Goal: Information Seeking & Learning: Check status

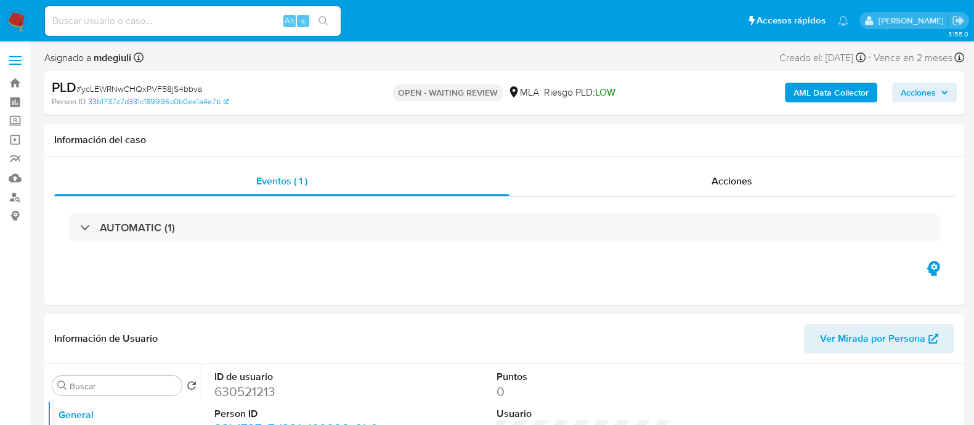
select select "10"
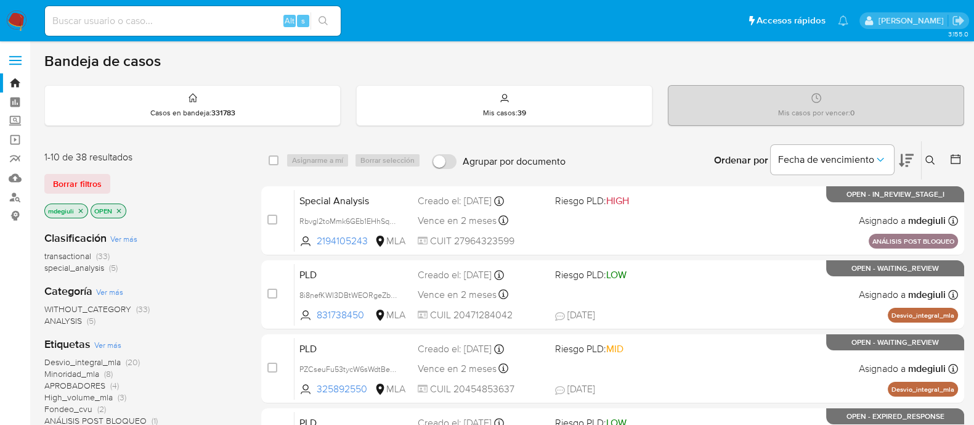
click at [182, 23] on input at bounding box center [193, 21] width 296 height 16
paste input "296406374"
type input "296406374"
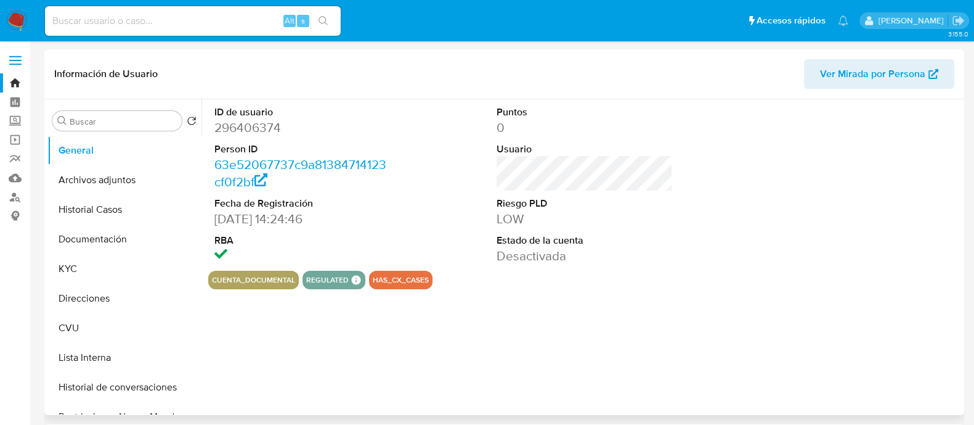
select select "10"
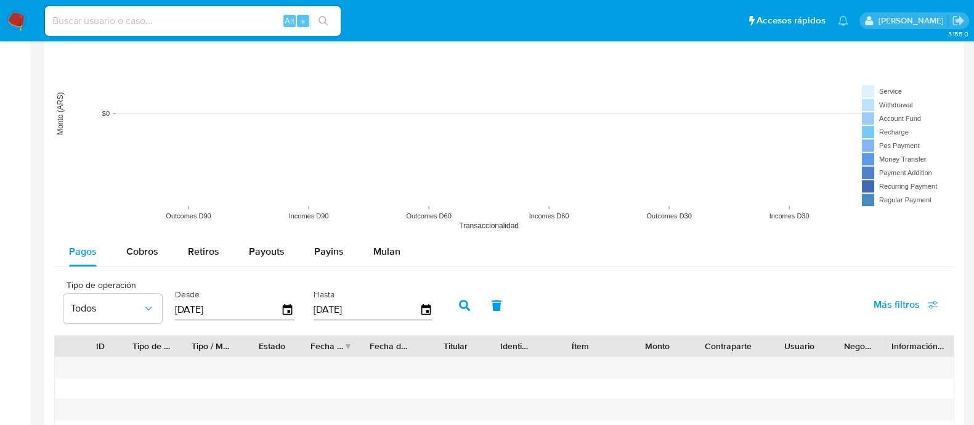
scroll to position [802, 0]
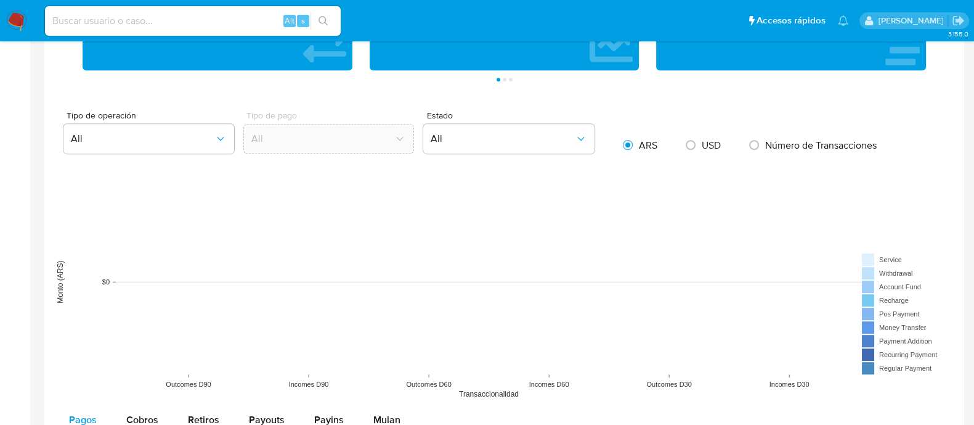
click at [191, 18] on input at bounding box center [193, 21] width 296 height 16
paste input "400741690"
type input "400741690"
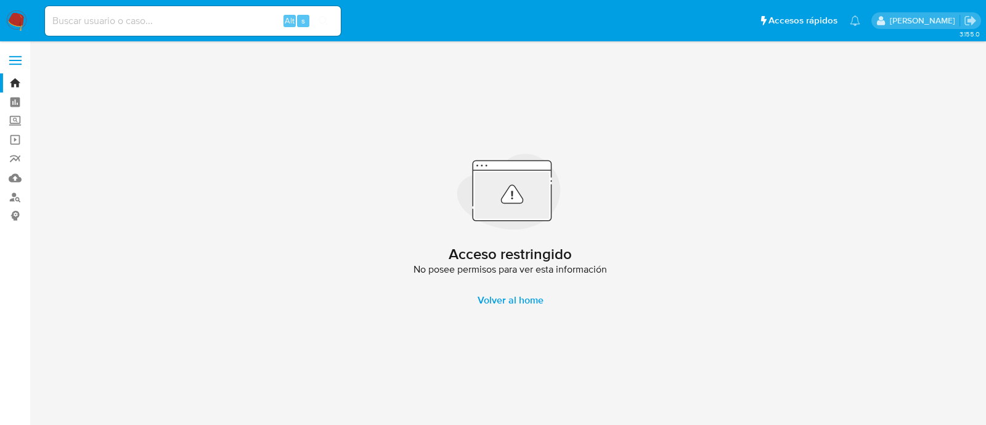
click at [189, 18] on input at bounding box center [193, 21] width 296 height 16
paste input "128953296"
type input "128953296"
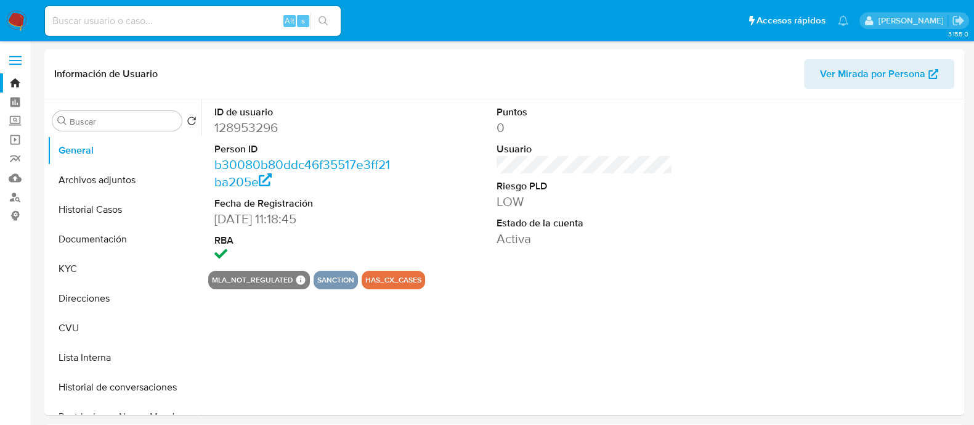
select select "10"
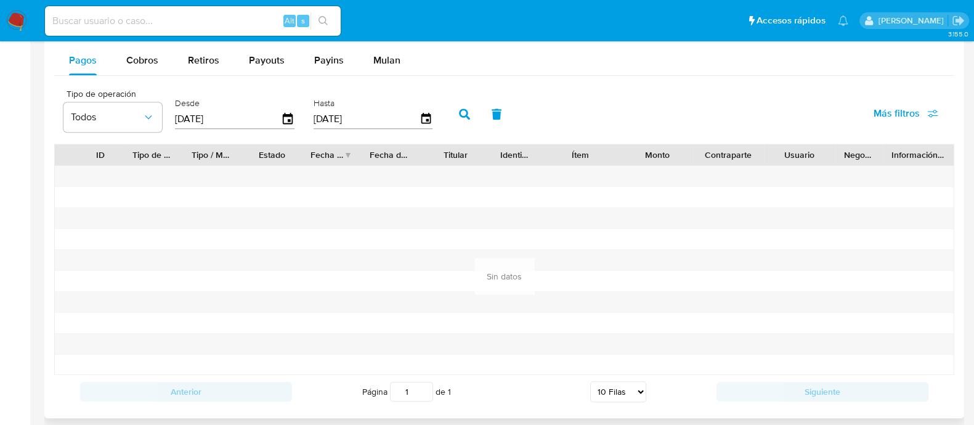
scroll to position [1298, 0]
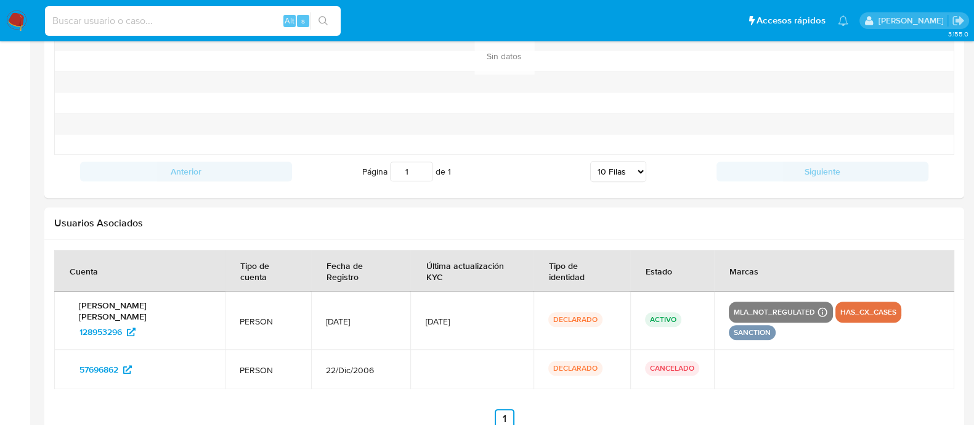
click at [136, 19] on input at bounding box center [193, 21] width 296 height 16
paste input "220242171"
type input "220242171"
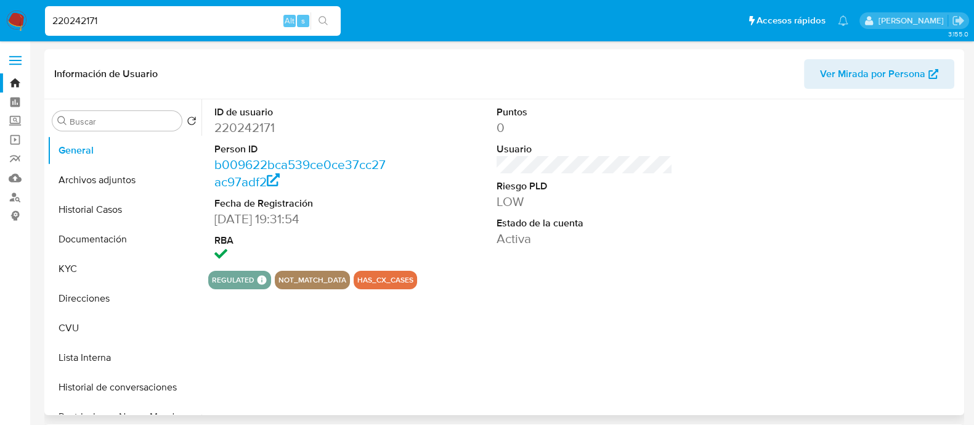
select select "10"
click at [88, 357] on button "Lista Interna" at bounding box center [119, 358] width 144 height 30
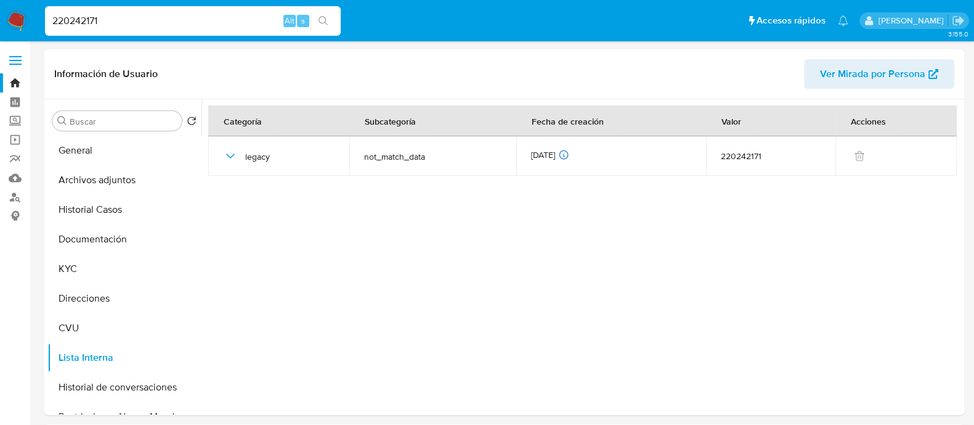
click at [76, 19] on input "220242171" at bounding box center [193, 21] width 296 height 16
paste input "41867688"
type input "41867688"
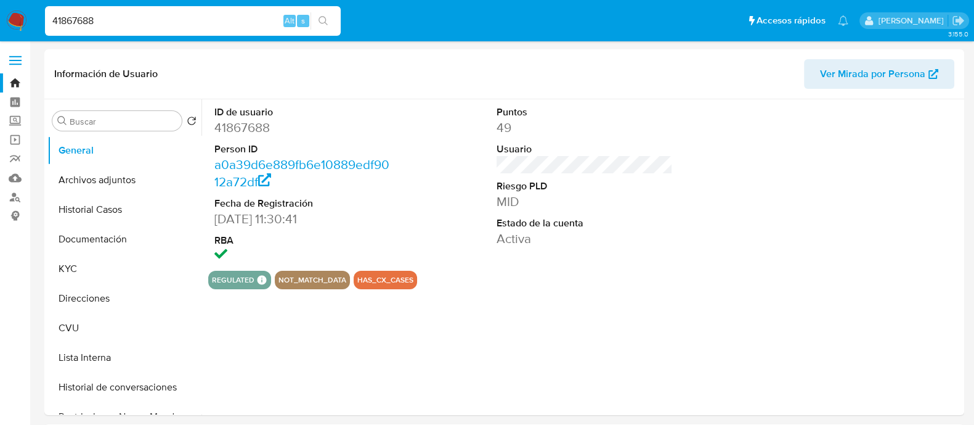
select select "10"
click at [89, 212] on button "Historial Casos" at bounding box center [119, 210] width 144 height 30
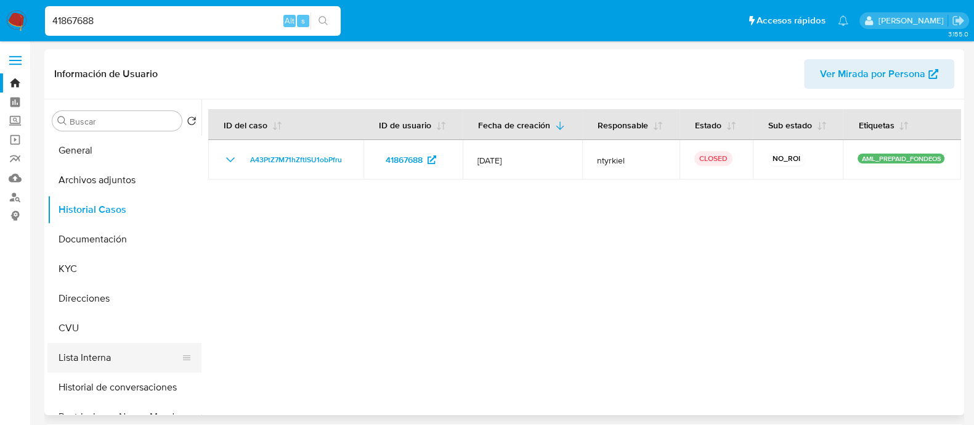
click at [94, 351] on button "Lista Interna" at bounding box center [119, 358] width 144 height 30
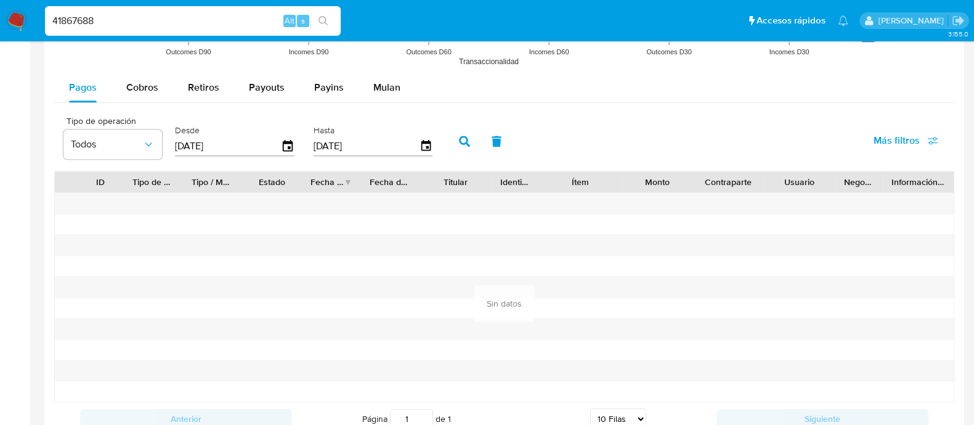
scroll to position [1387, 0]
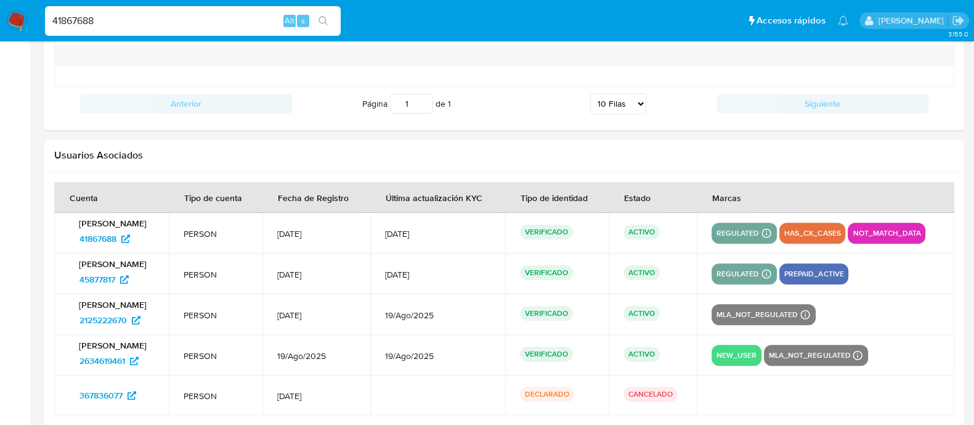
click at [82, 20] on input "41867688" at bounding box center [193, 21] width 296 height 16
paste input "691862939"
type input "691862939"
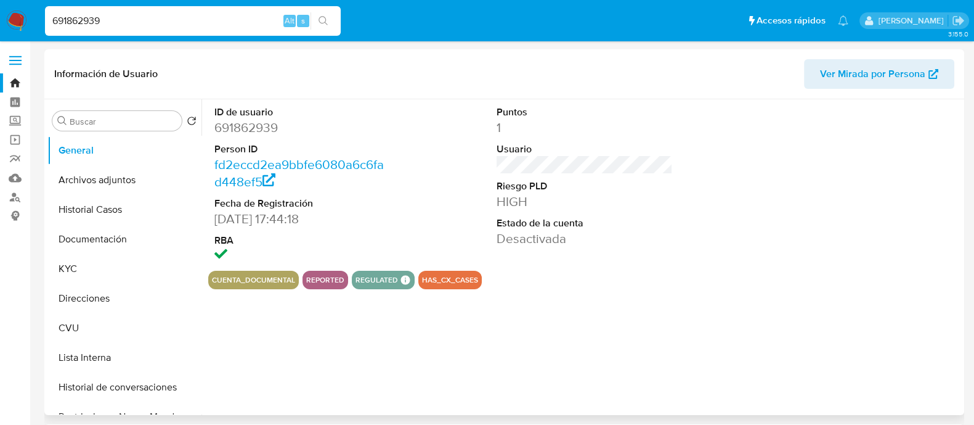
select select "10"
click at [113, 20] on input "691862939" at bounding box center [193, 21] width 296 height 16
click at [128, 238] on button "Documentación" at bounding box center [119, 239] width 144 height 30
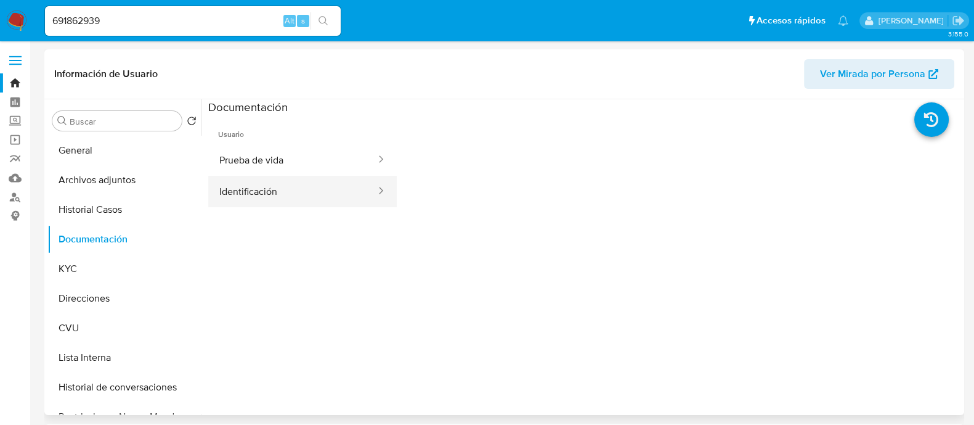
click at [312, 184] on button "Identificación" at bounding box center [292, 191] width 169 height 31
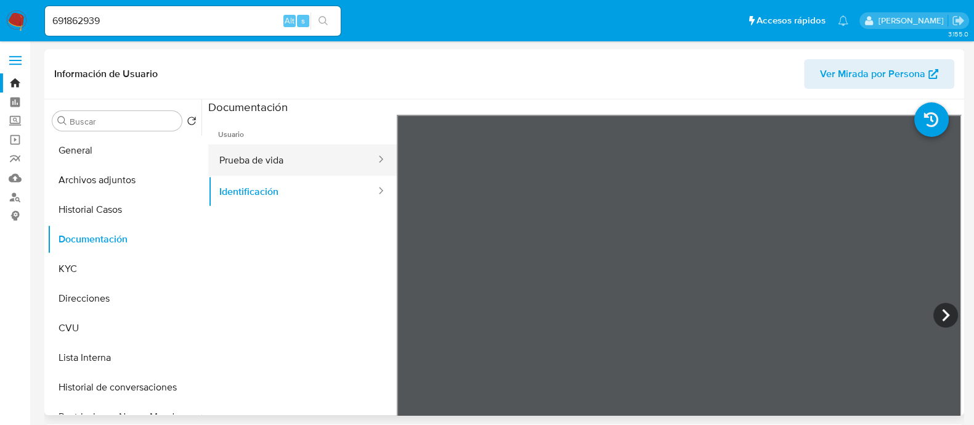
click at [306, 153] on button "Prueba de vida" at bounding box center [292, 159] width 169 height 31
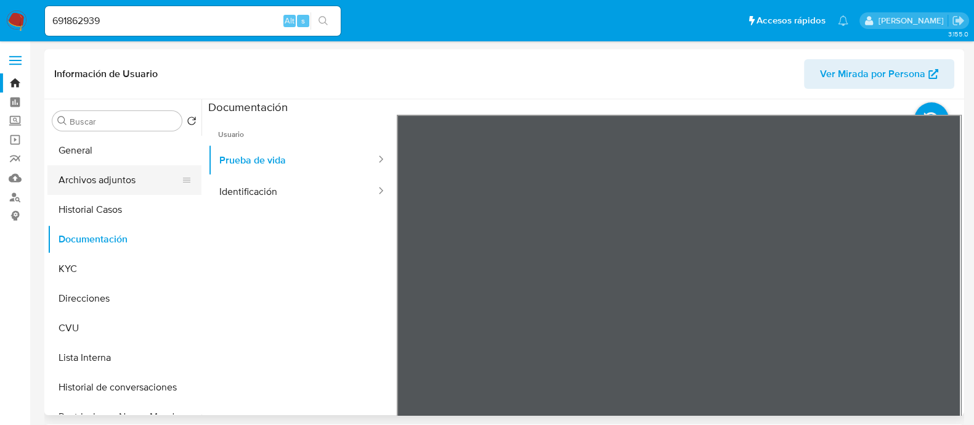
click at [115, 174] on button "Archivos adjuntos" at bounding box center [119, 180] width 144 height 30
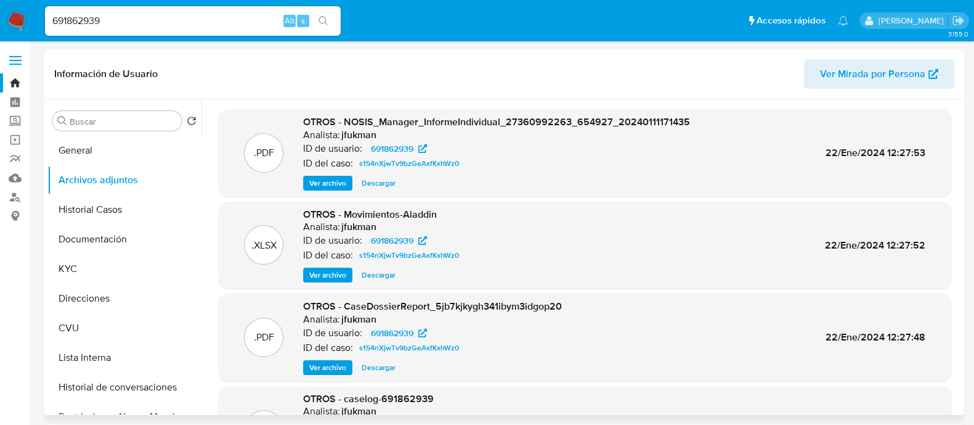
scroll to position [69, 0]
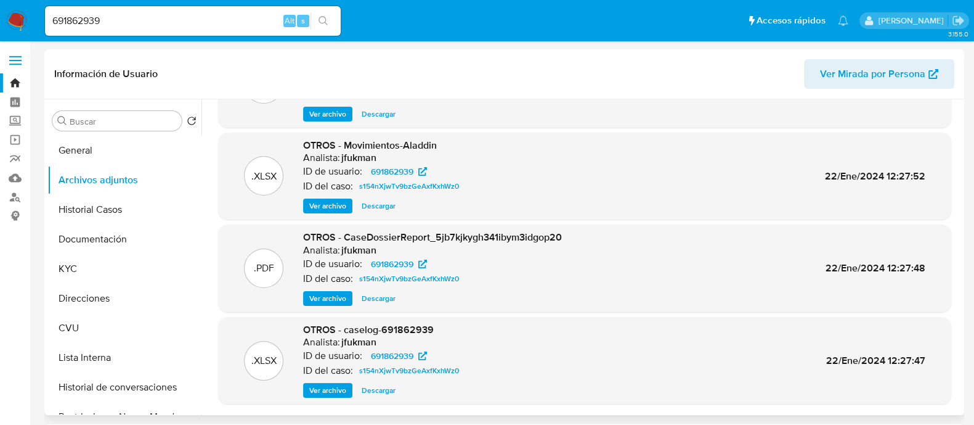
click at [335, 295] on span "Ver archivo" at bounding box center [327, 298] width 37 height 12
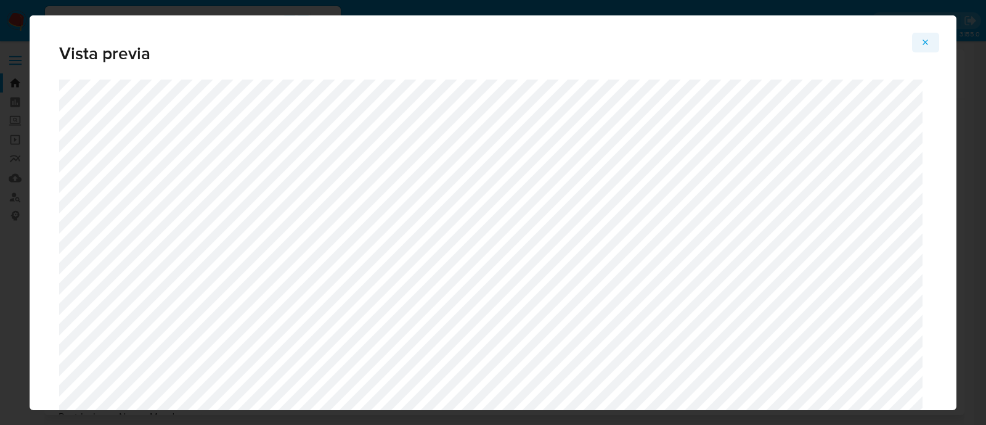
click at [919, 40] on button "Attachment preview" at bounding box center [925, 43] width 27 height 20
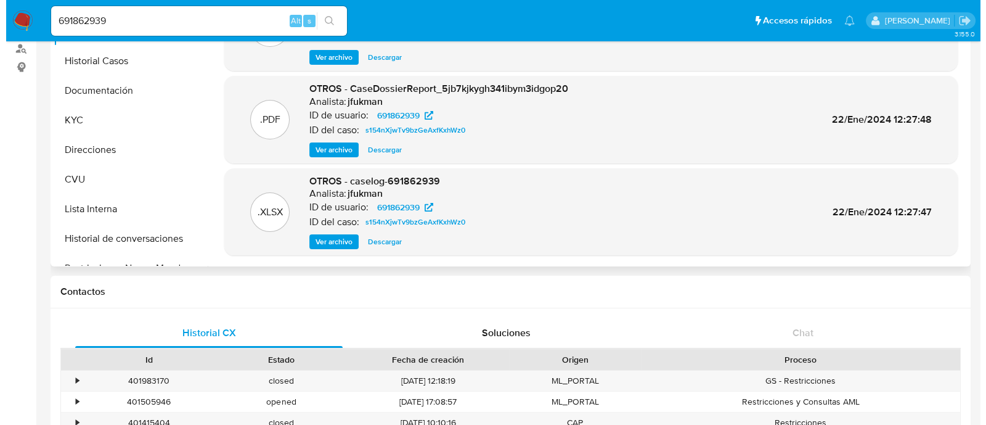
scroll to position [153, 0]
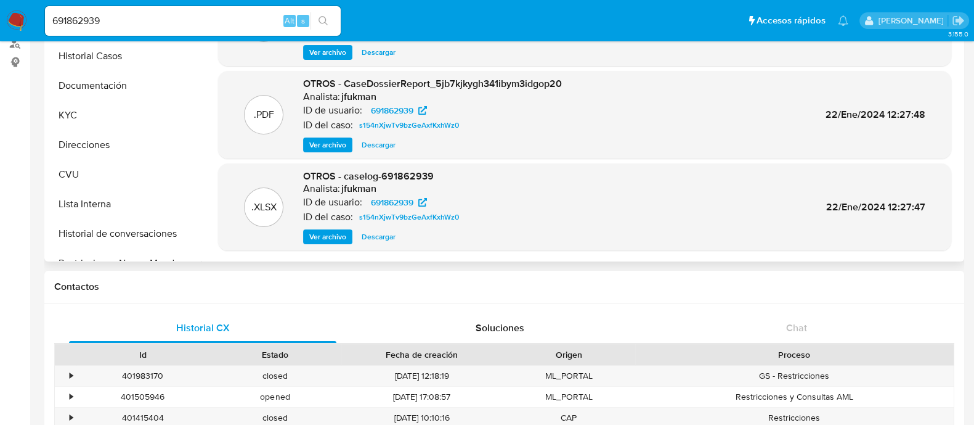
click at [326, 237] on span "Ver archivo" at bounding box center [327, 236] width 37 height 12
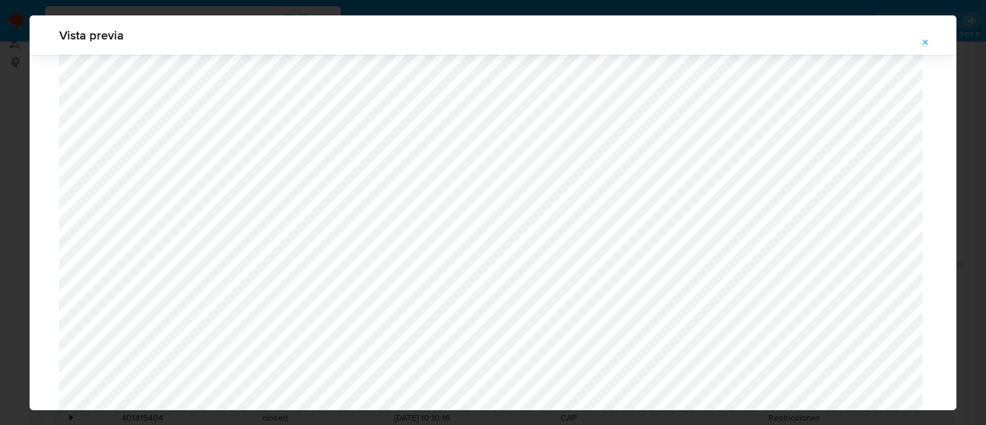
scroll to position [823, 0]
click at [593, 240] on div at bounding box center [593, 240] width 0 height 0
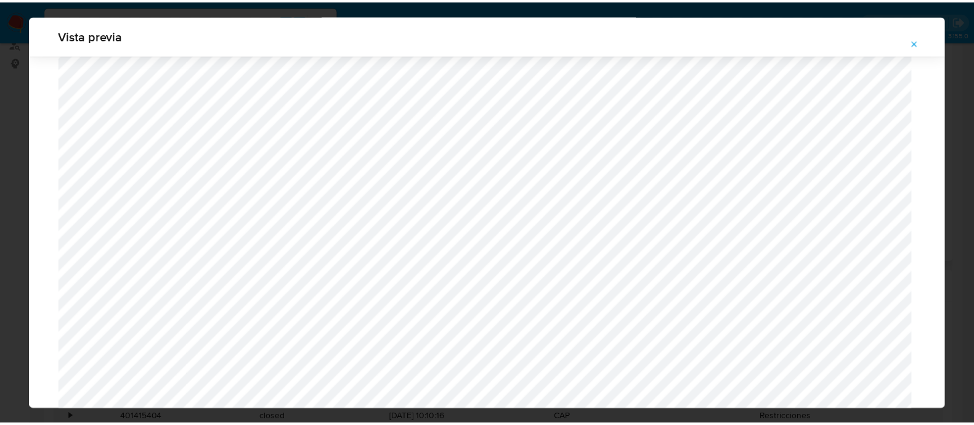
scroll to position [0, 0]
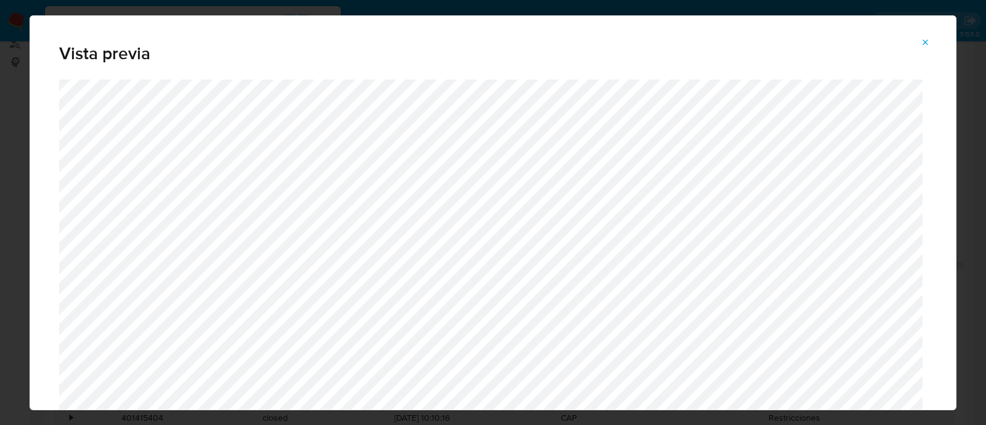
click at [927, 44] on icon "Attachment preview" at bounding box center [926, 42] width 6 height 6
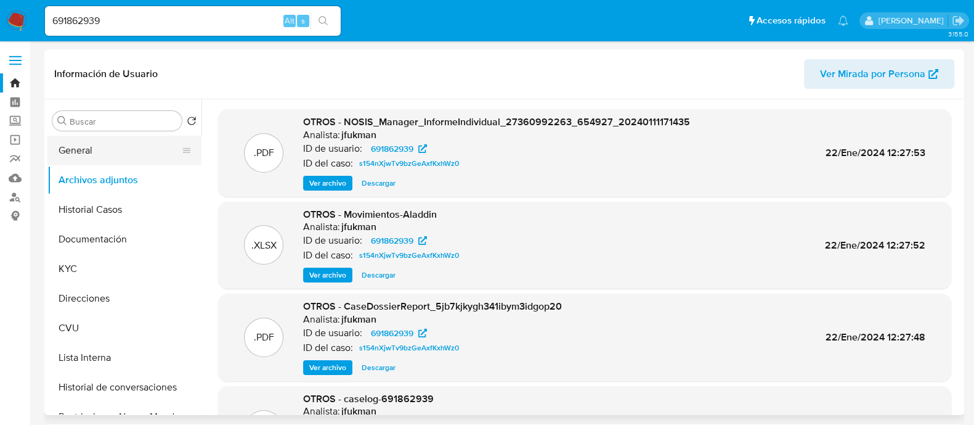
click at [89, 154] on button "General" at bounding box center [119, 151] width 144 height 30
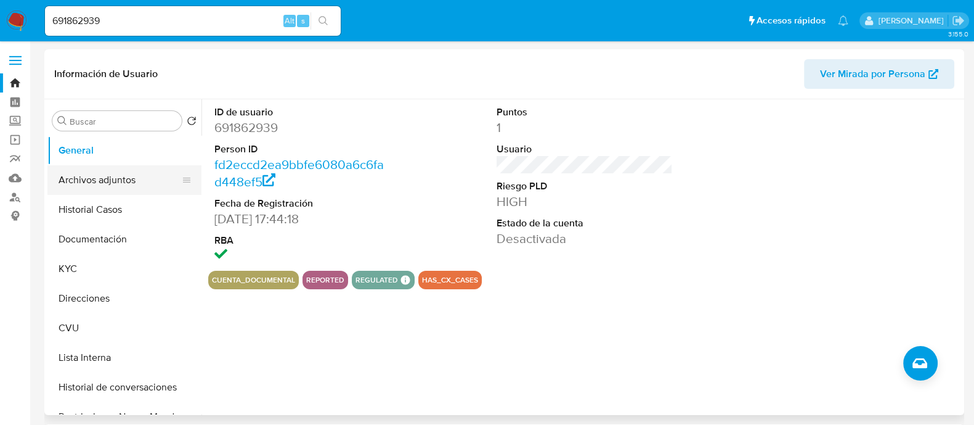
click at [106, 179] on button "Archivos adjuntos" at bounding box center [119, 180] width 144 height 30
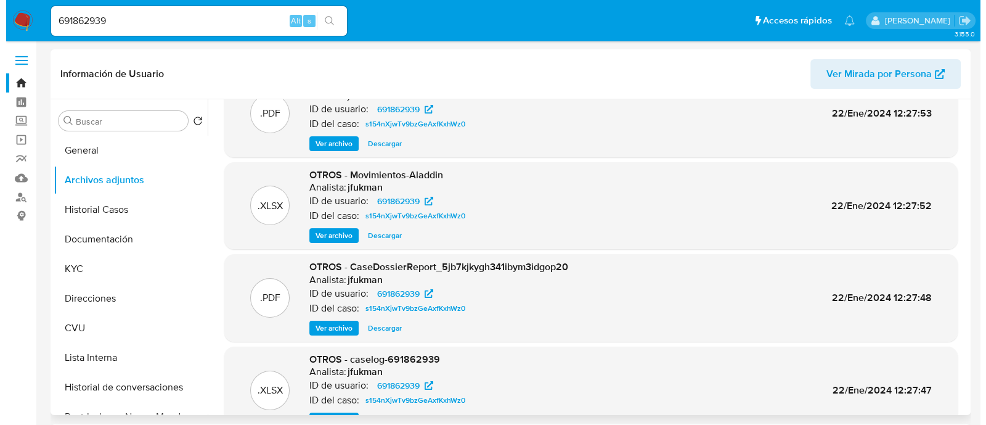
scroll to position [69, 0]
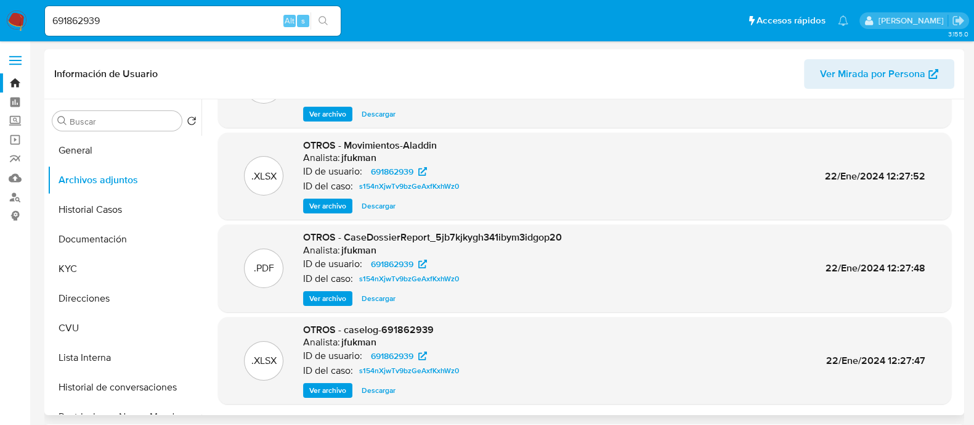
click at [342, 389] on span "Ver archivo" at bounding box center [327, 390] width 37 height 12
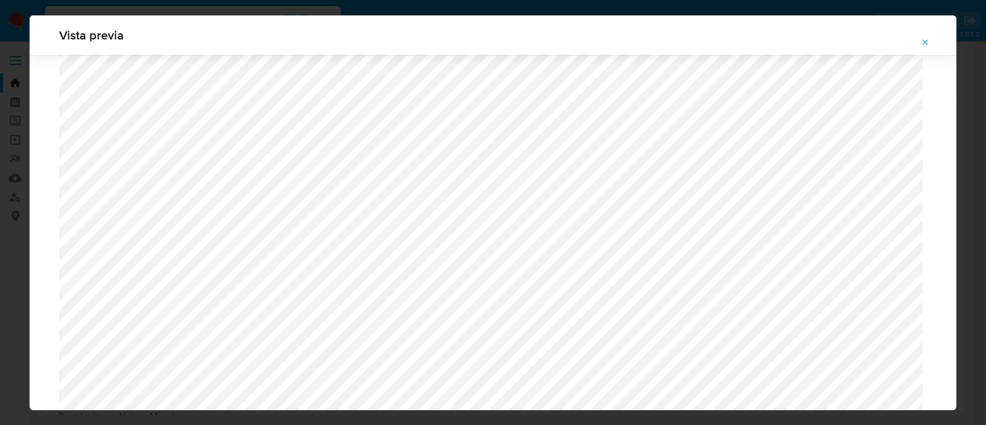
scroll to position [746, 0]
drag, startPoint x: 924, startPoint y: 38, endPoint x: 854, endPoint y: 45, distance: 70.6
click at [919, 38] on button "Attachment preview" at bounding box center [925, 43] width 27 height 20
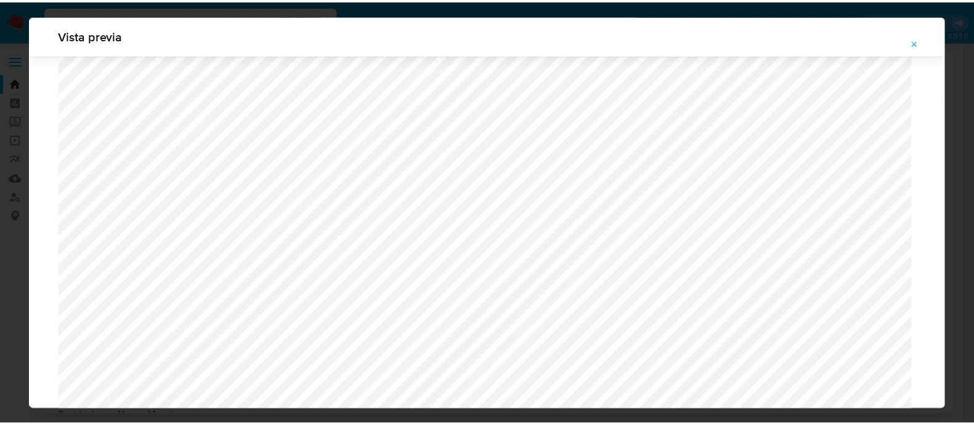
scroll to position [39, 0]
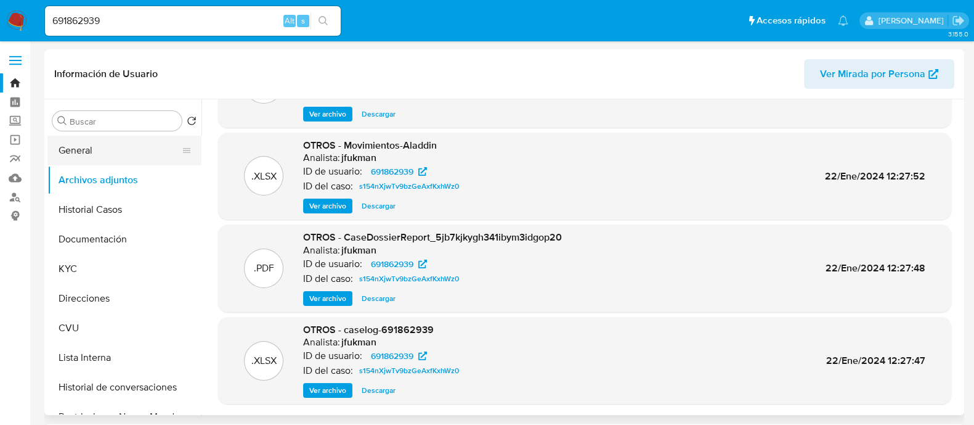
click at [96, 165] on button "General" at bounding box center [119, 151] width 144 height 30
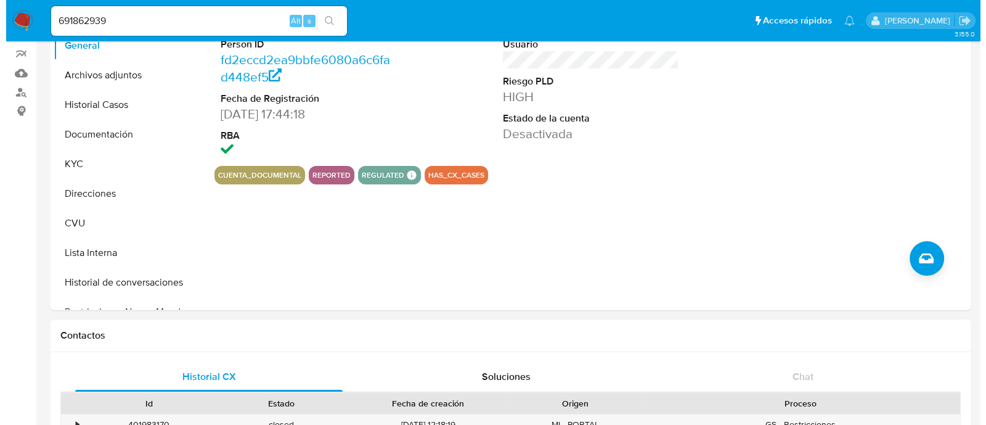
scroll to position [0, 0]
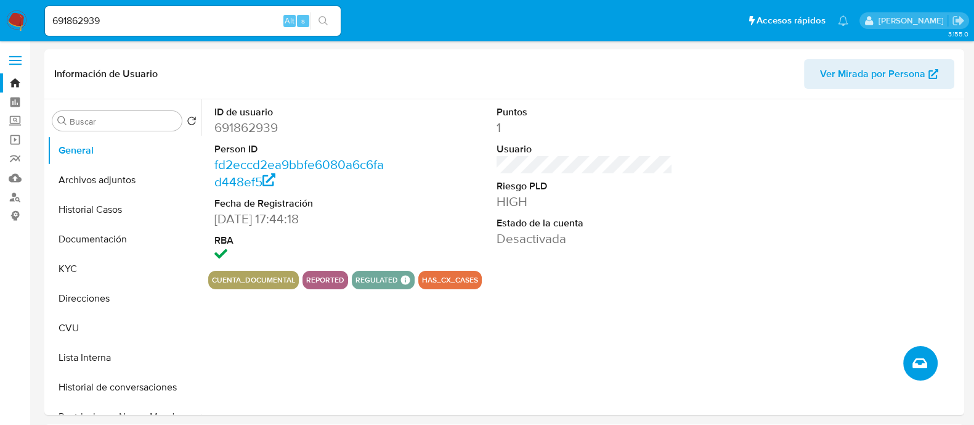
click at [907, 351] on button "Crear caso manual" at bounding box center [920, 363] width 35 height 35
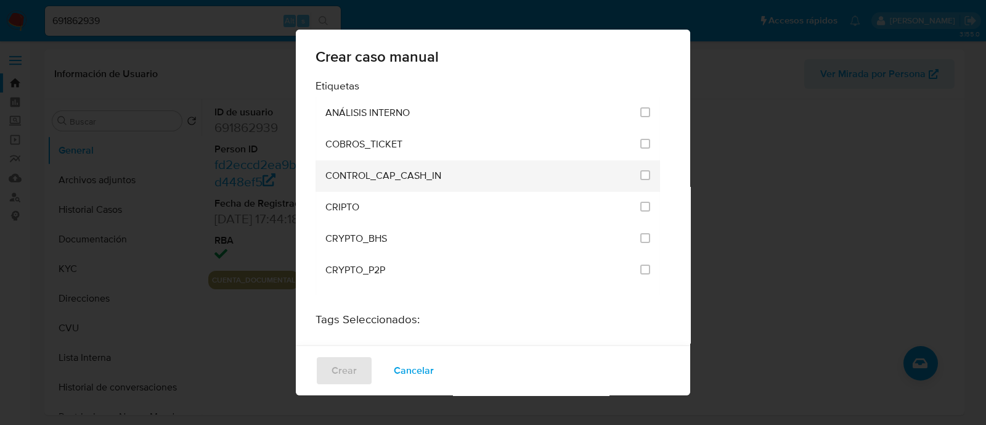
scroll to position [2419, 0]
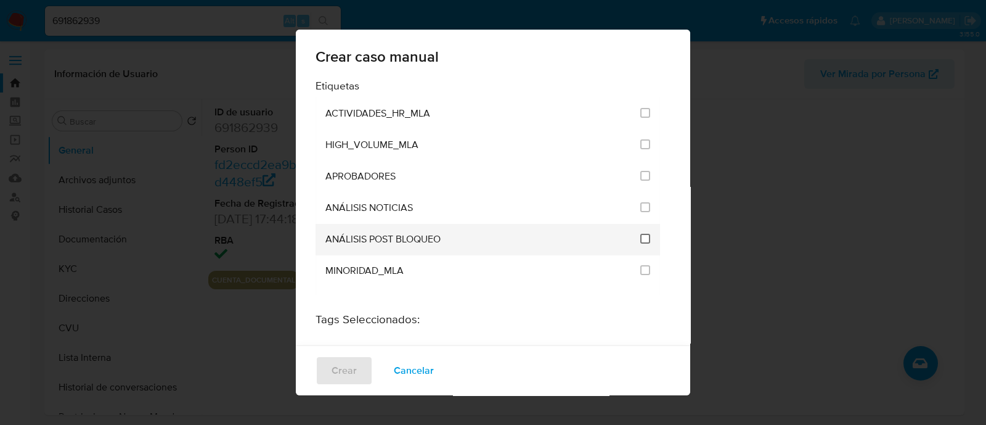
click at [640, 234] on input "3249" at bounding box center [645, 239] width 10 height 10
checkbox input "true"
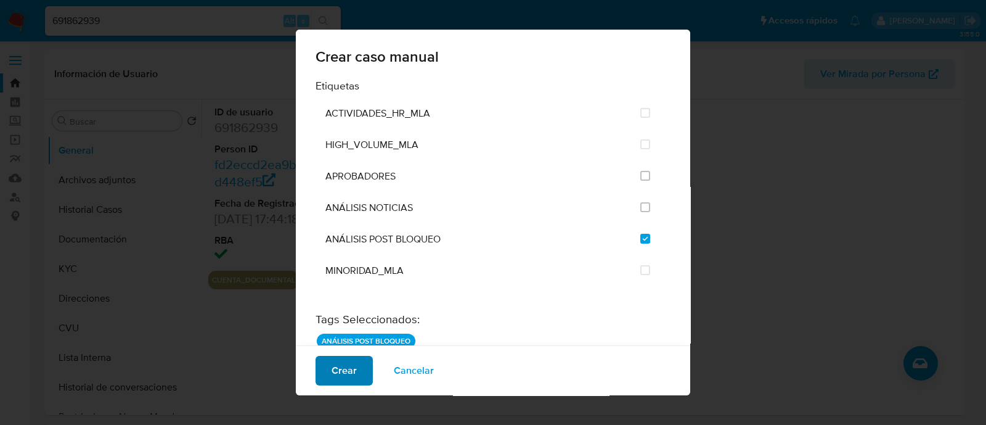
click at [354, 370] on span "Crear" at bounding box center [344, 370] width 25 height 27
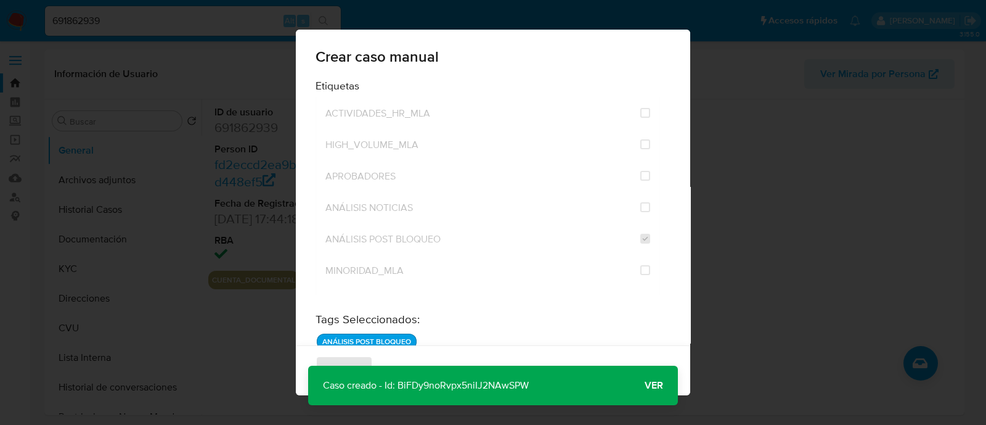
click at [653, 385] on span "Ver" at bounding box center [654, 385] width 18 height 0
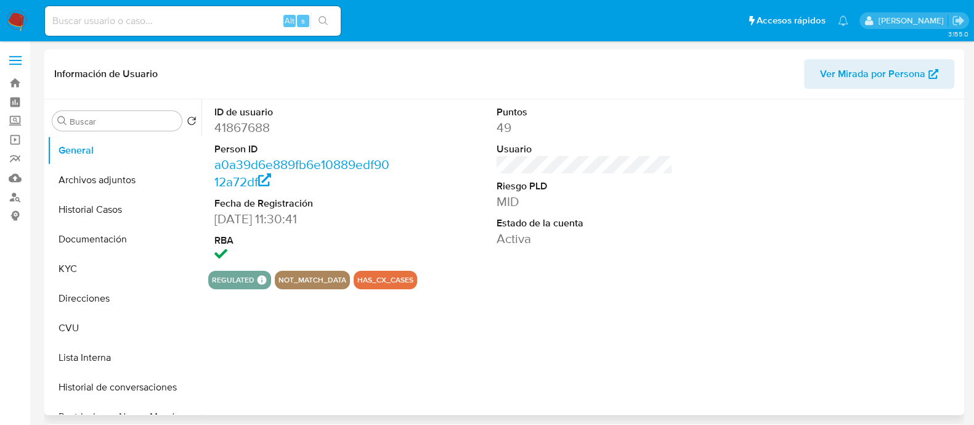
select select "10"
click at [121, 214] on button "Historial Casos" at bounding box center [119, 210] width 144 height 30
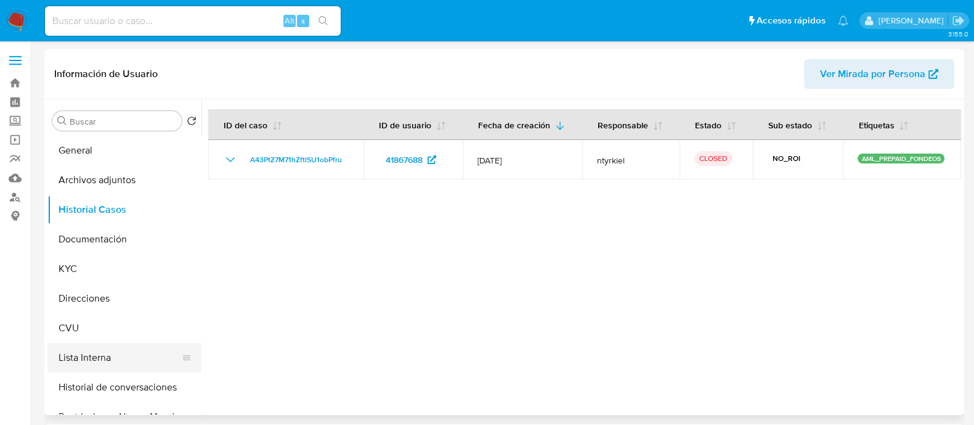
click at [74, 351] on button "Lista Interna" at bounding box center [119, 358] width 144 height 30
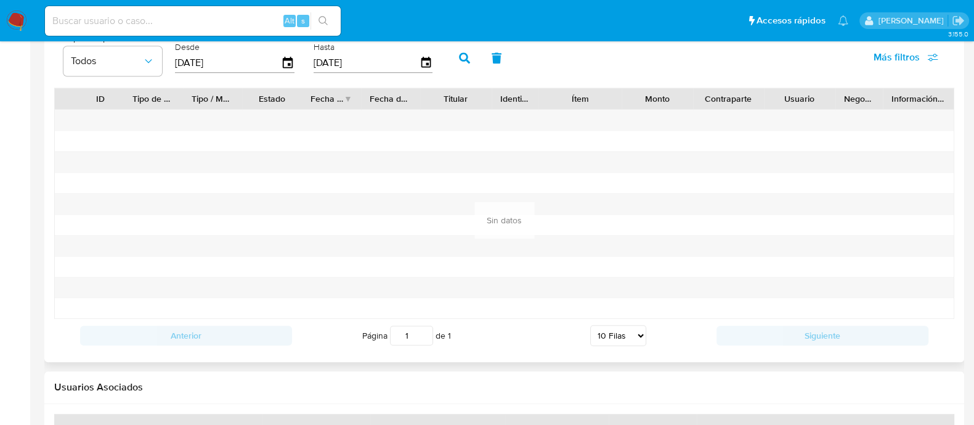
scroll to position [1440, 0]
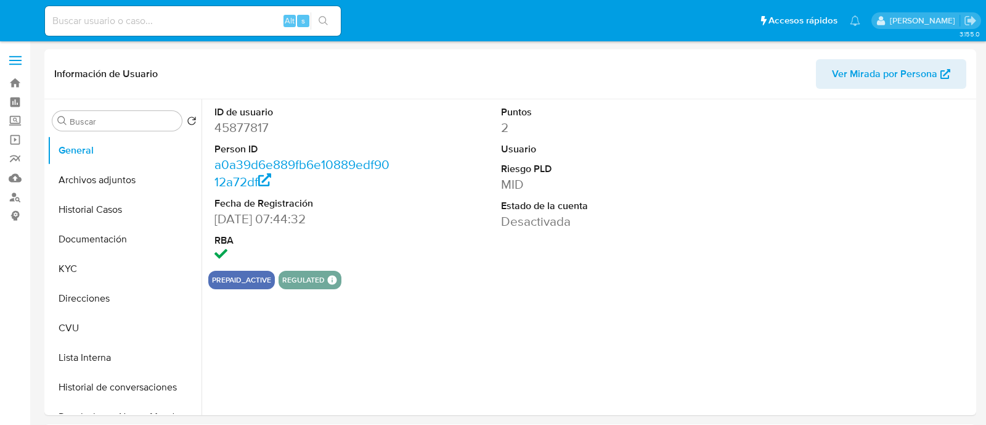
select select "10"
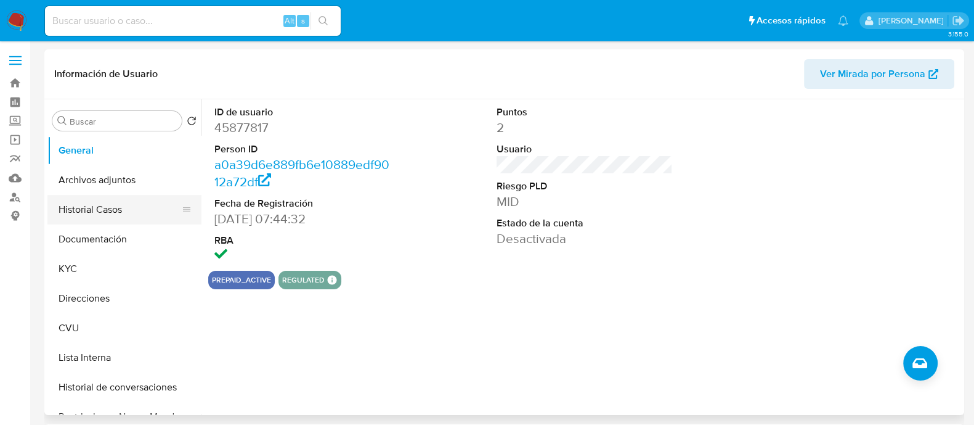
click at [84, 211] on button "Historial Casos" at bounding box center [119, 210] width 144 height 30
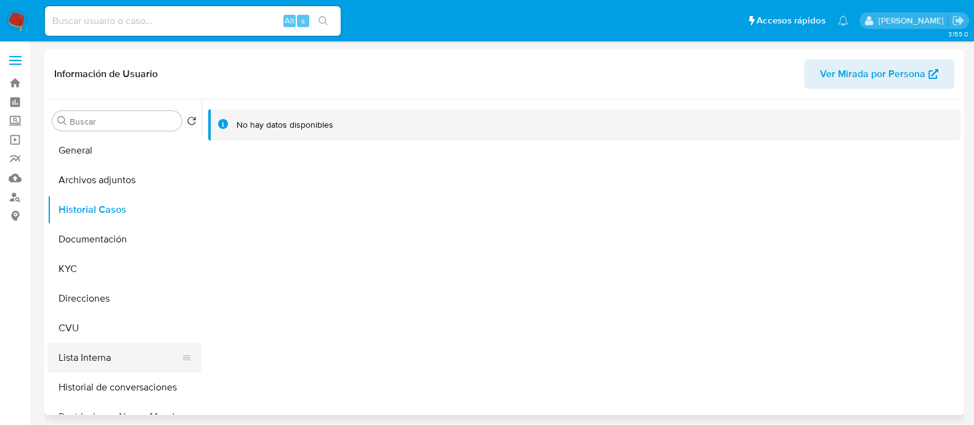
click at [89, 353] on button "Lista Interna" at bounding box center [119, 358] width 144 height 30
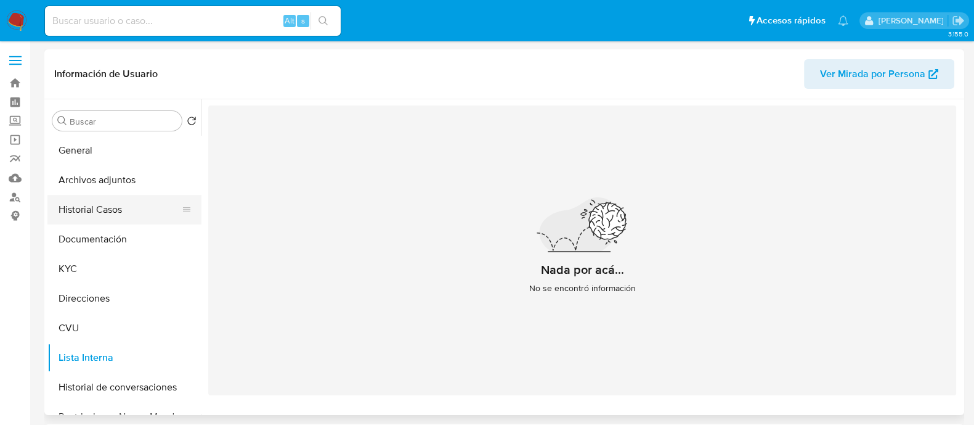
click at [113, 208] on button "Historial Casos" at bounding box center [119, 210] width 144 height 30
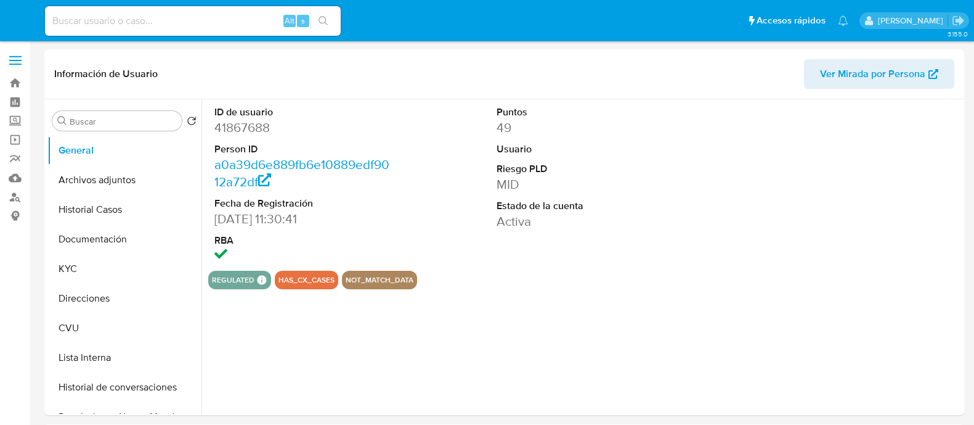
select select "10"
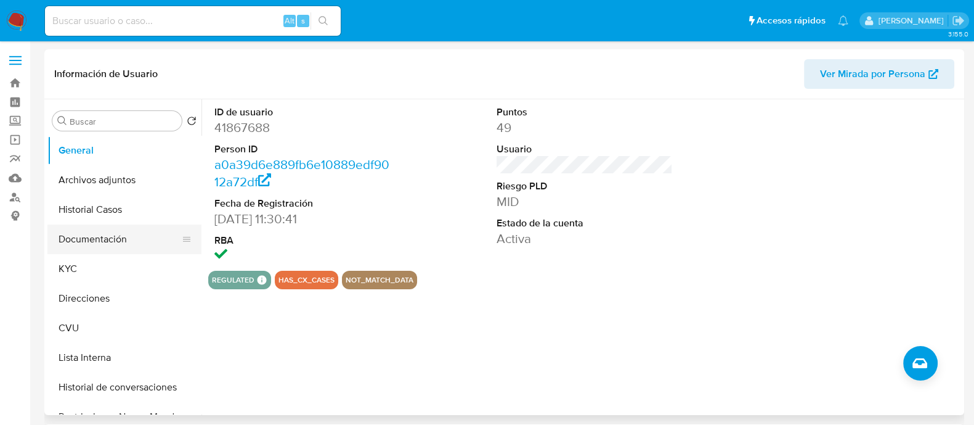
click at [83, 225] on button "Documentación" at bounding box center [119, 239] width 144 height 30
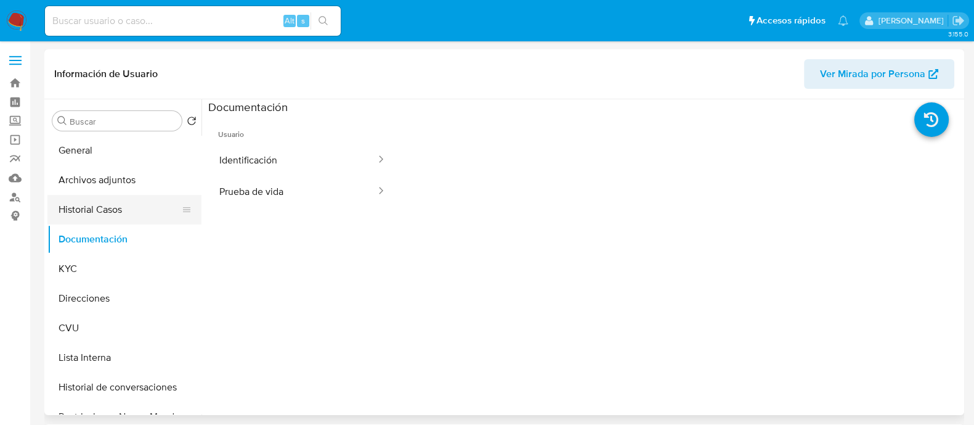
click at [83, 210] on button "Historial Casos" at bounding box center [119, 210] width 144 height 30
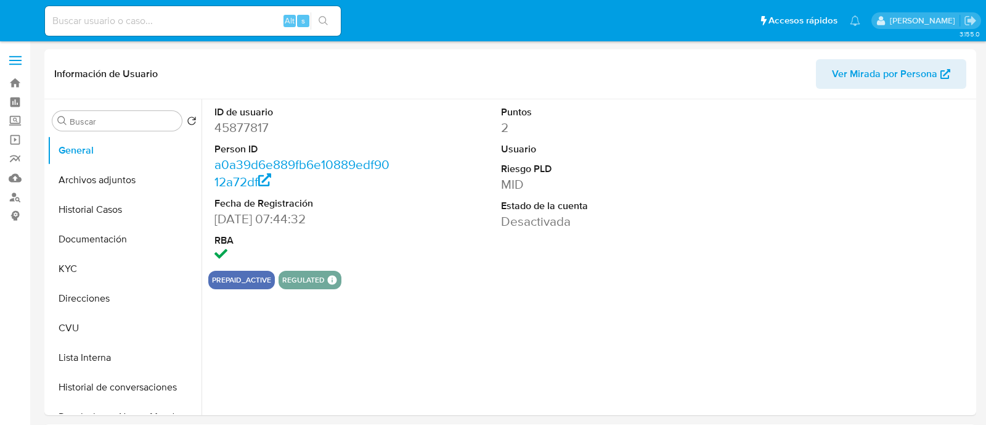
select select "10"
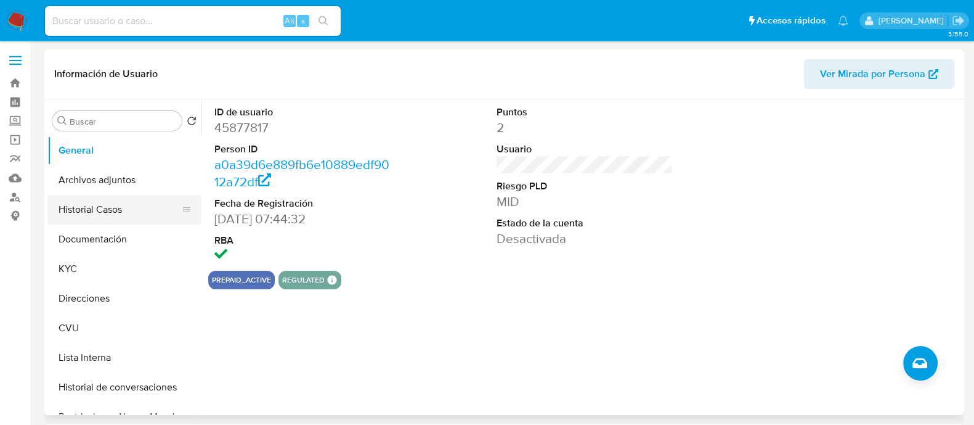
click at [107, 210] on button "Historial Casos" at bounding box center [119, 210] width 144 height 30
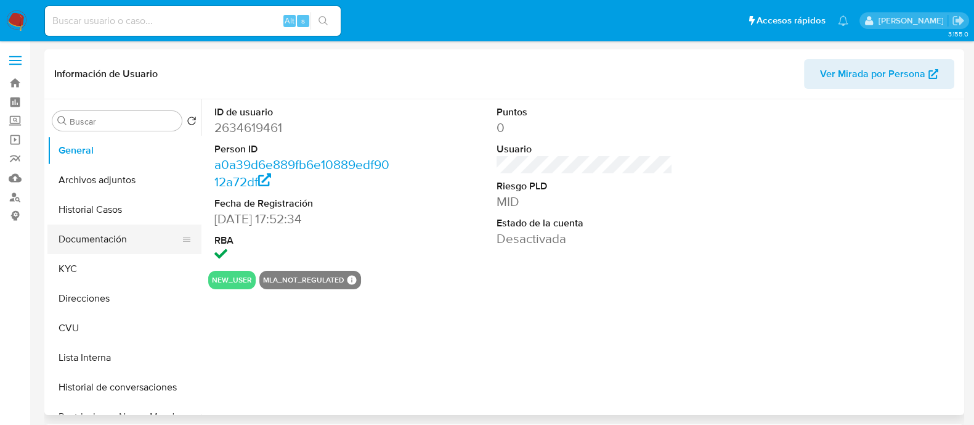
select select "10"
click at [115, 205] on button "Historial Casos" at bounding box center [119, 210] width 144 height 30
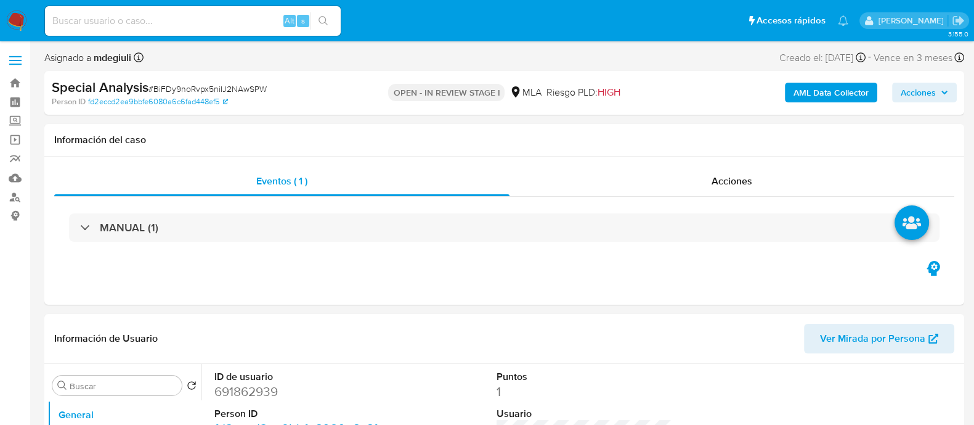
select select "10"
click at [206, 89] on span "# BiFDy9noRvpx5niIJ2NAwSPW" at bounding box center [208, 89] width 118 height 12
copy span "BiFDy9noRvpx5niIJ2NAwSPW"
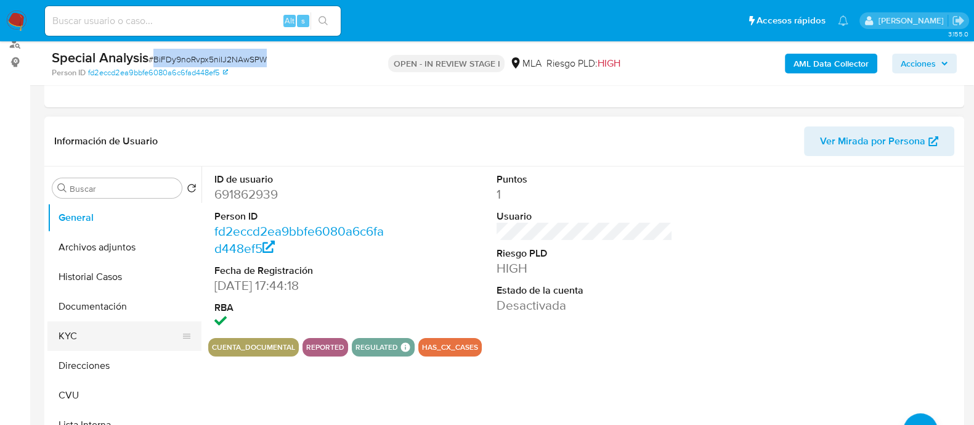
scroll to position [76, 0]
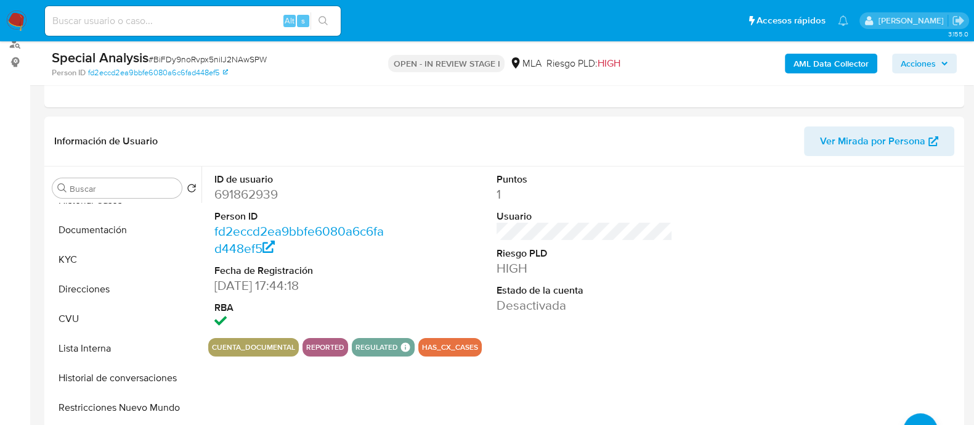
click at [184, 11] on div "Alt s" at bounding box center [193, 21] width 296 height 30
click at [182, 23] on input at bounding box center [193, 21] width 296 height 16
paste input "243749870"
type input "243749870"
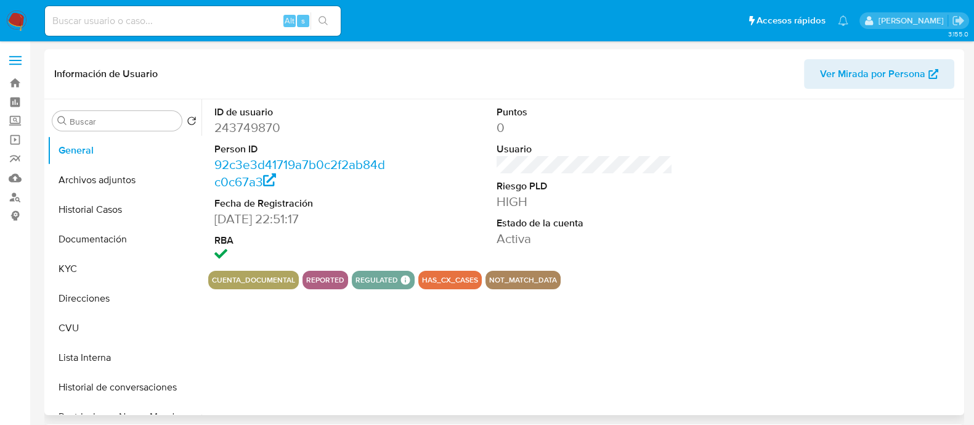
select select "10"
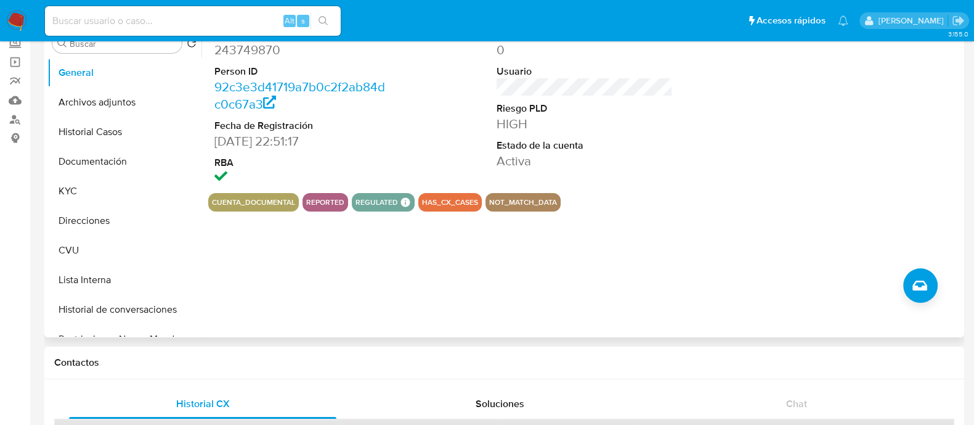
scroll to position [308, 0]
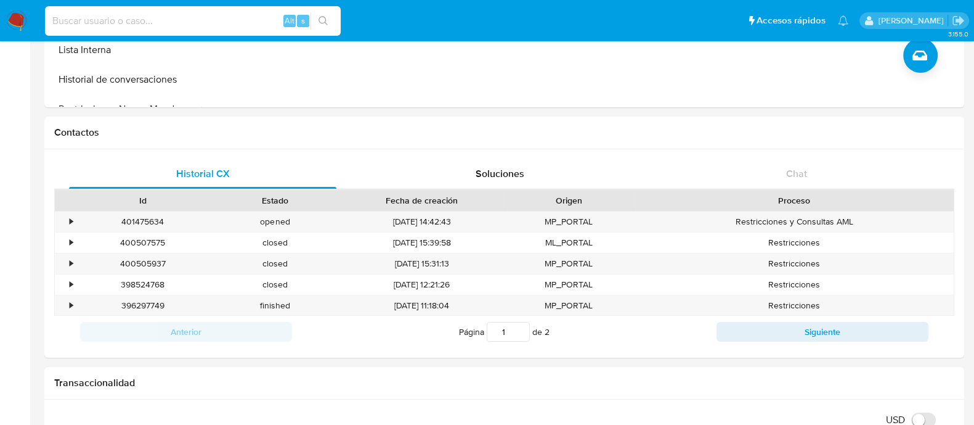
click at [195, 22] on input at bounding box center [193, 21] width 296 height 16
paste input "642357739"
type input "642357739"
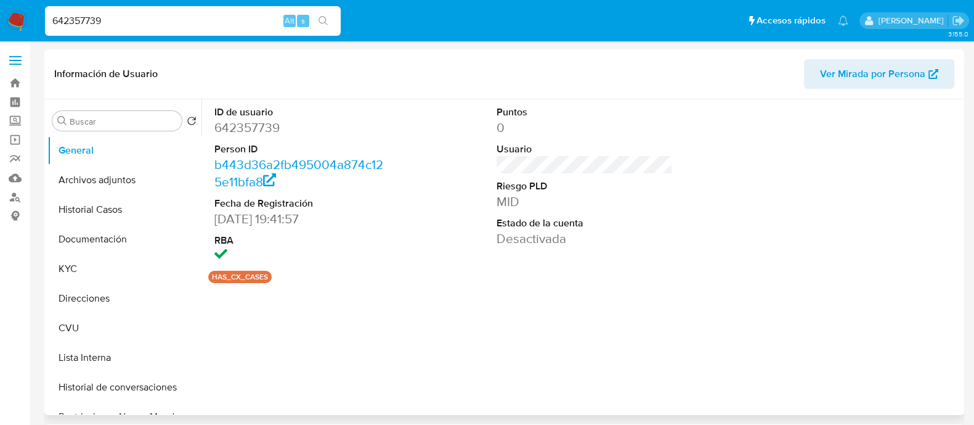
select select "10"
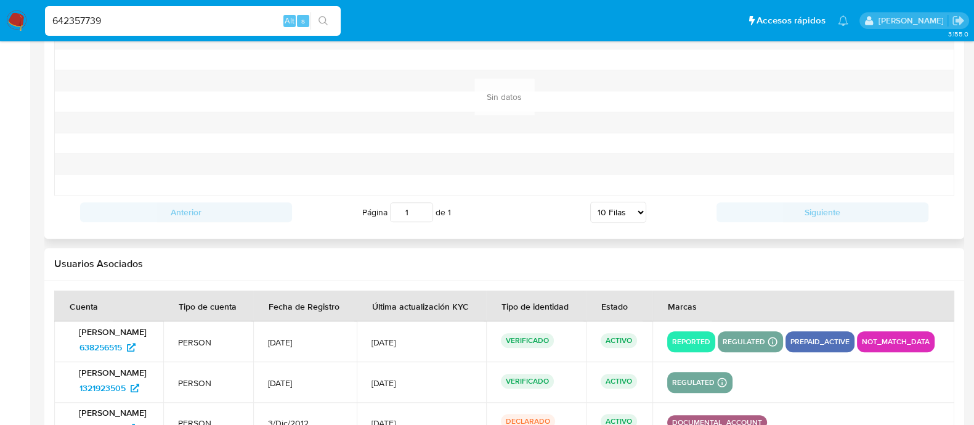
scroll to position [1454, 0]
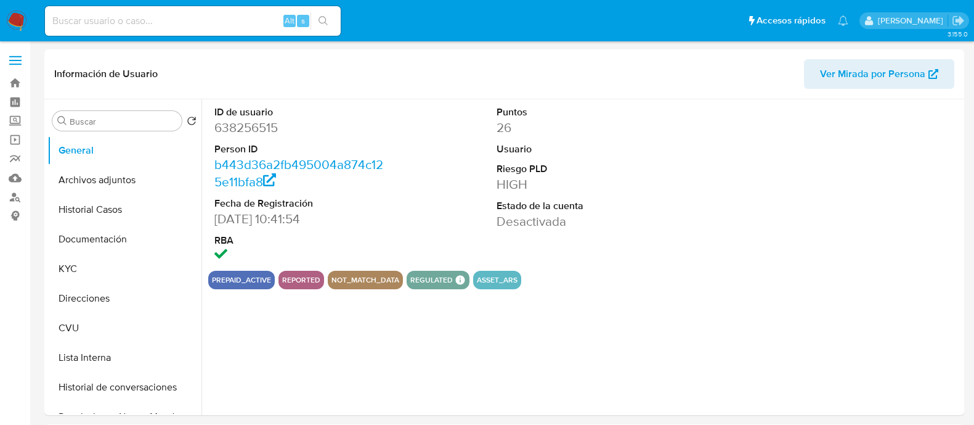
select select "10"
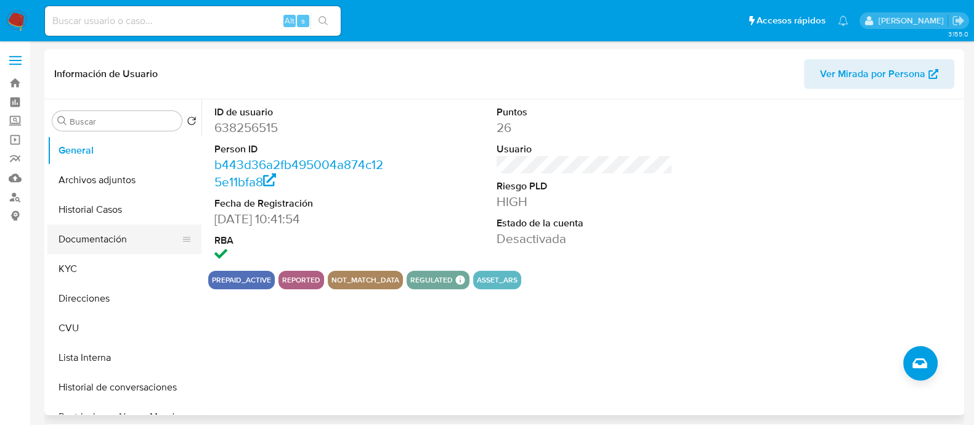
click at [100, 235] on button "Documentación" at bounding box center [119, 239] width 144 height 30
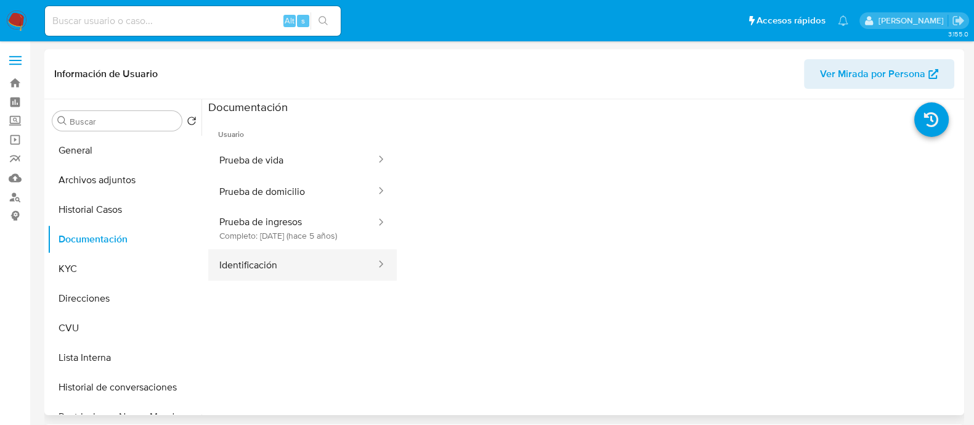
click at [283, 279] on button "Identificación" at bounding box center [292, 264] width 169 height 31
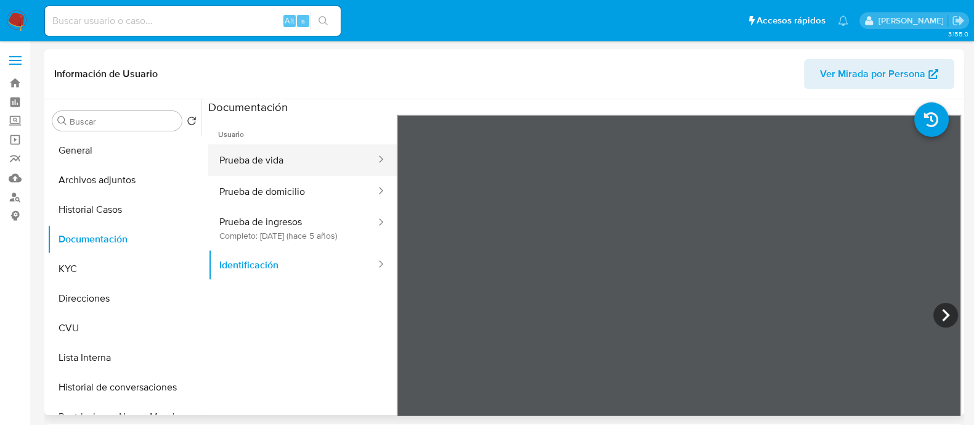
click at [313, 156] on button "Prueba de vida" at bounding box center [292, 159] width 169 height 31
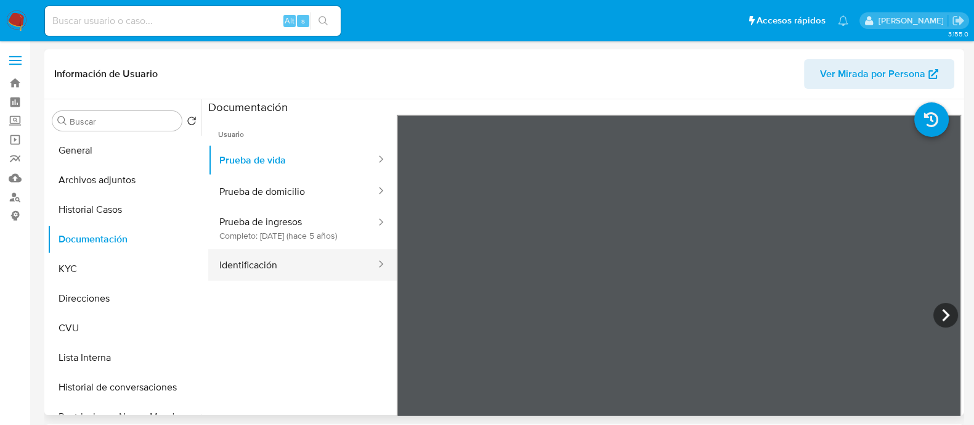
click at [338, 280] on button "Identificación" at bounding box center [292, 264] width 169 height 31
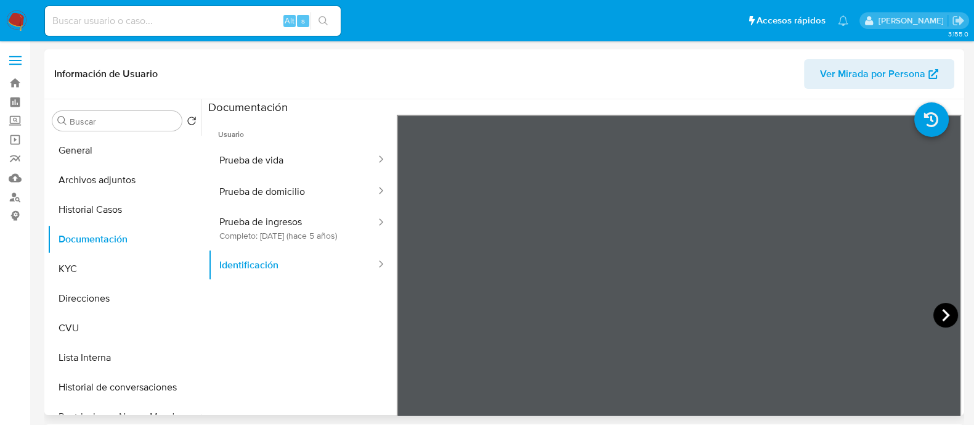
click at [945, 312] on icon at bounding box center [946, 315] width 25 height 25
click at [401, 322] on icon at bounding box center [412, 315] width 25 height 25
click at [107, 199] on button "Historial Casos" at bounding box center [119, 210] width 144 height 30
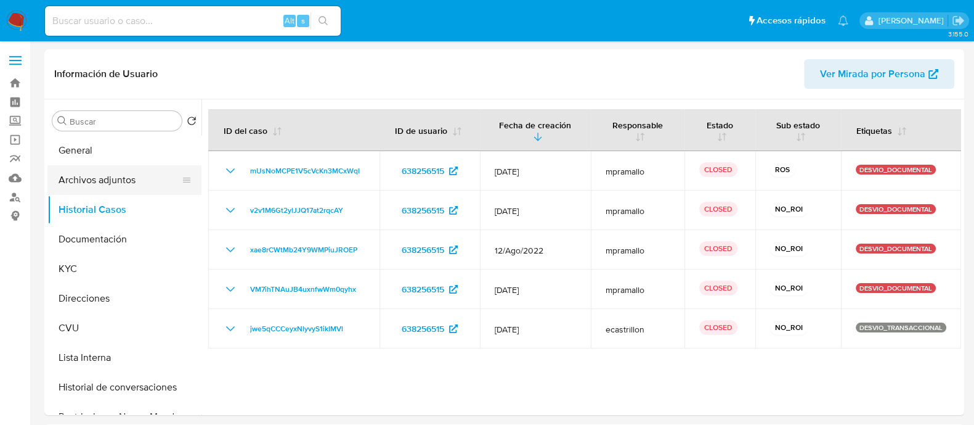
click at [105, 180] on button "Archivos adjuntos" at bounding box center [119, 180] width 144 height 30
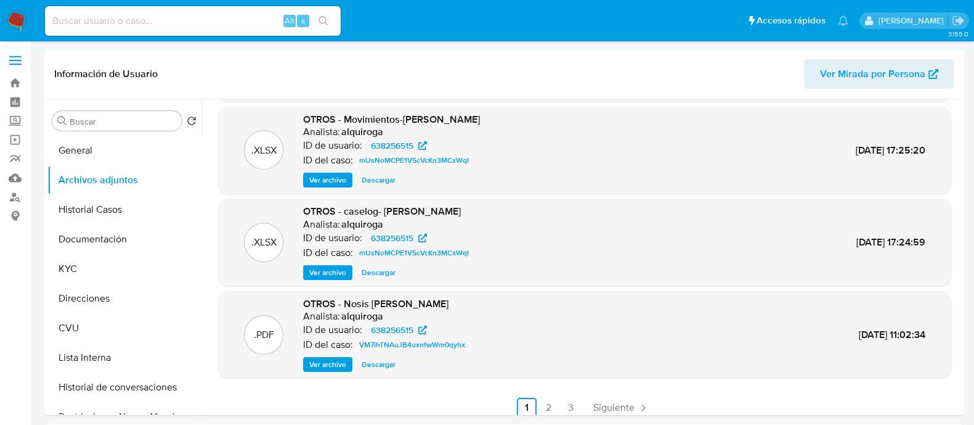
scroll to position [104, 0]
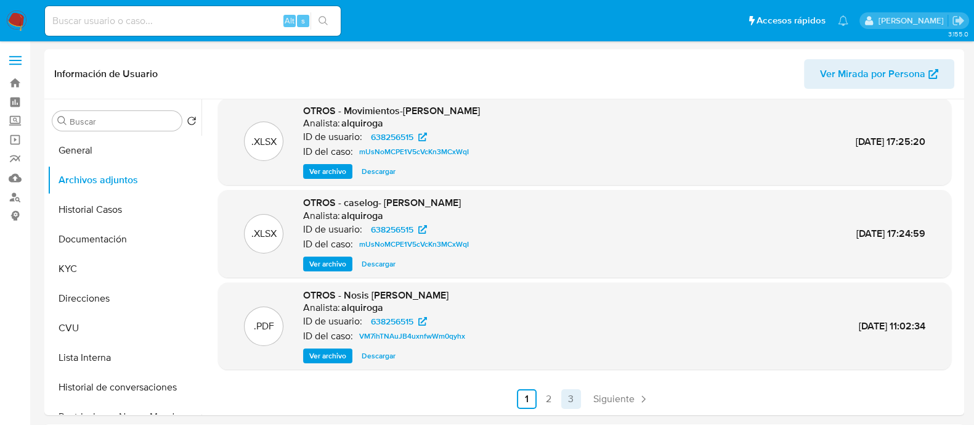
click at [575, 394] on link "3" at bounding box center [571, 399] width 20 height 20
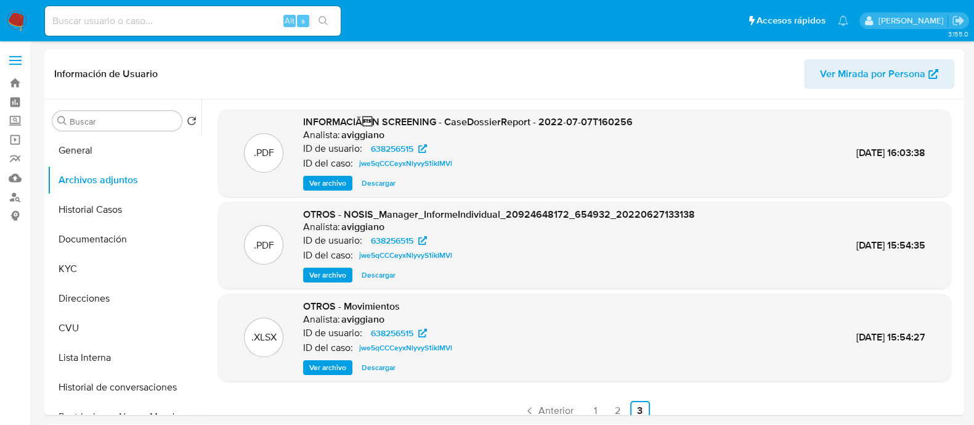
scroll to position [12, 0]
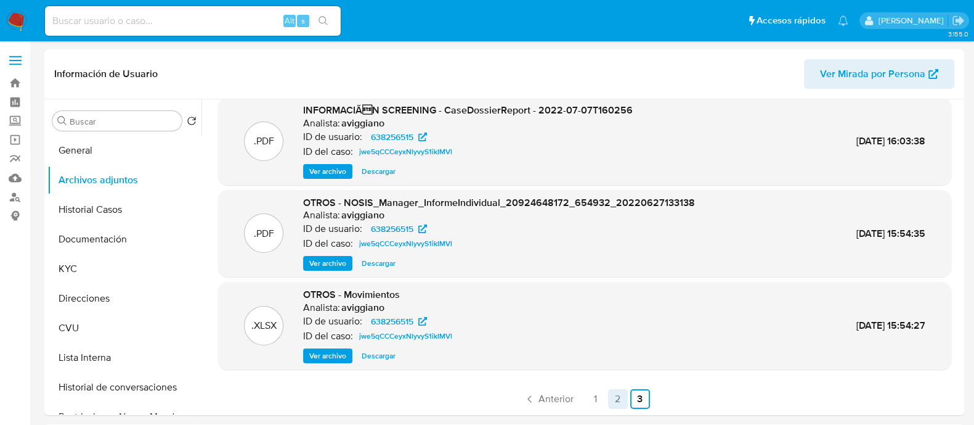
click at [608, 403] on link "2" at bounding box center [618, 399] width 20 height 20
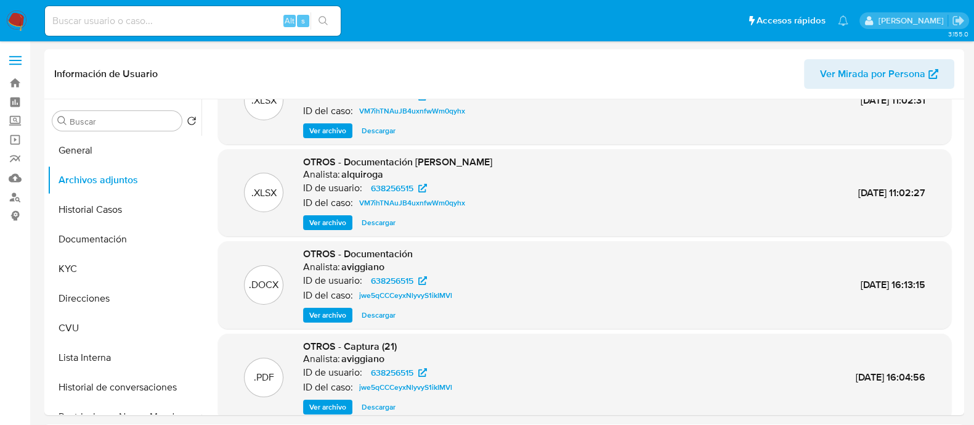
scroll to position [76, 0]
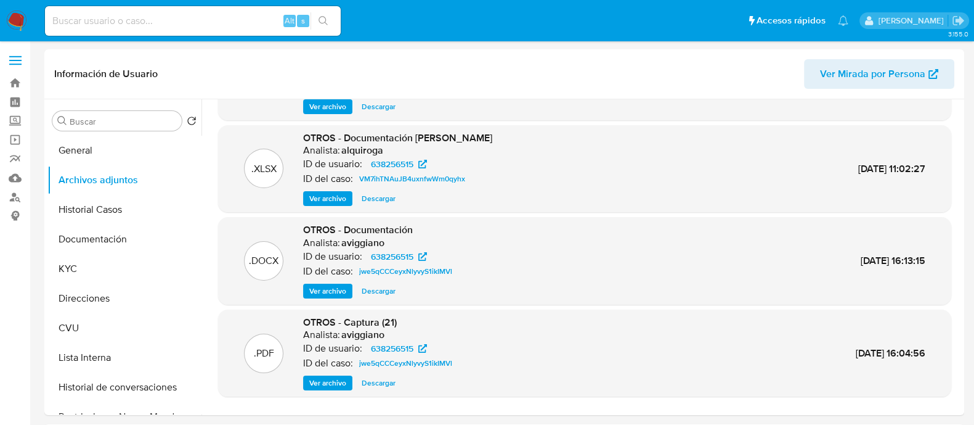
click at [332, 285] on span "Ver archivo" at bounding box center [327, 291] width 37 height 12
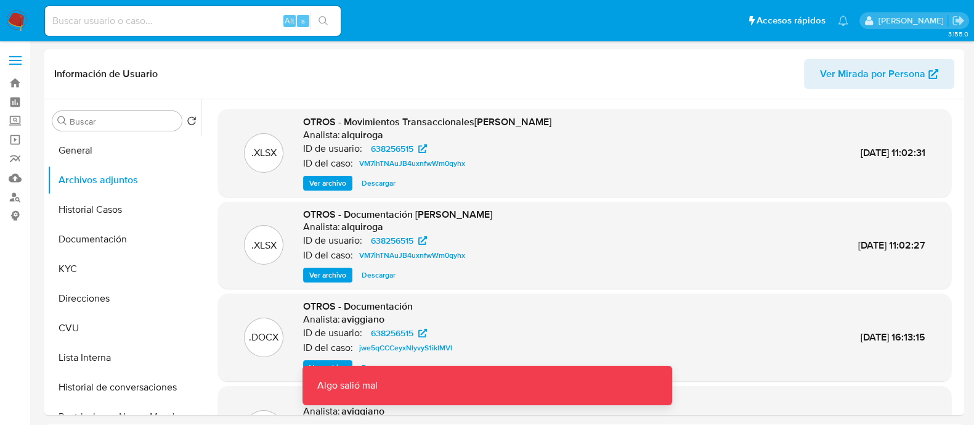
scroll to position [104, 0]
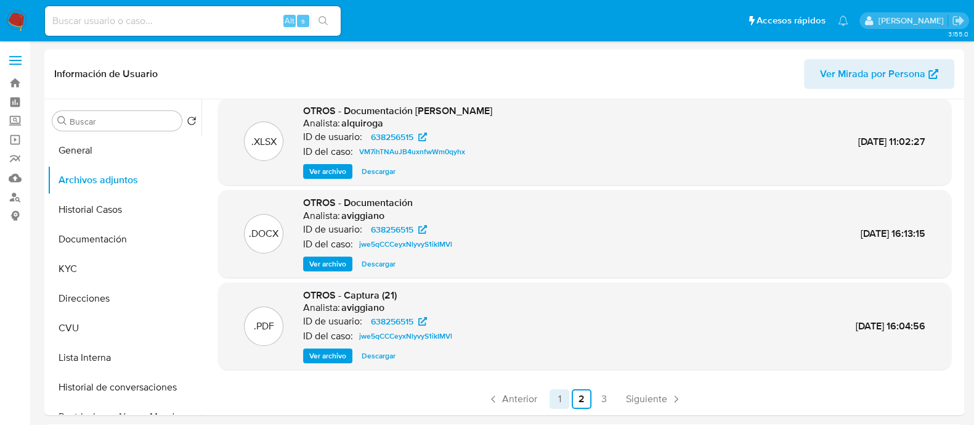
click at [555, 401] on link "1" at bounding box center [560, 399] width 20 height 20
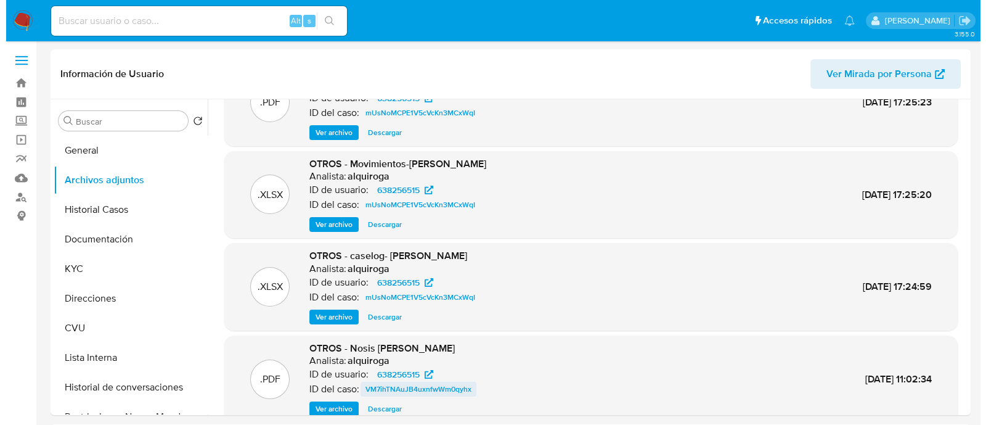
scroll to position [26, 0]
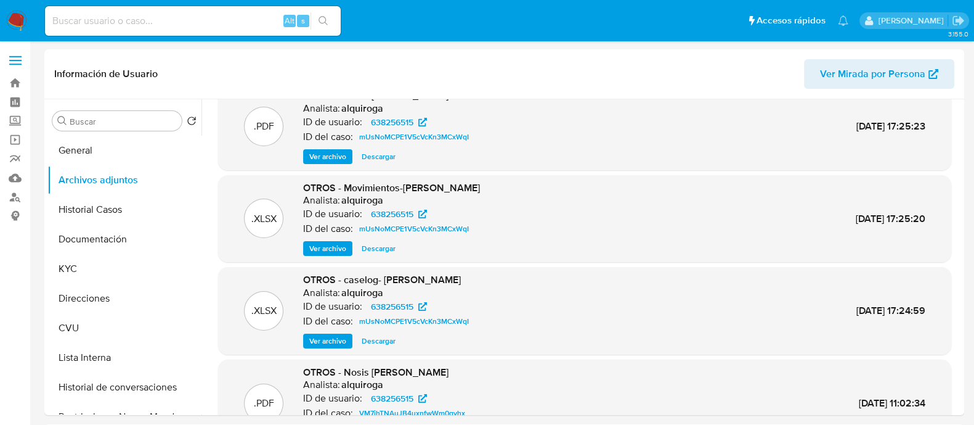
click at [326, 343] on span "Ver archivo" at bounding box center [327, 341] width 37 height 12
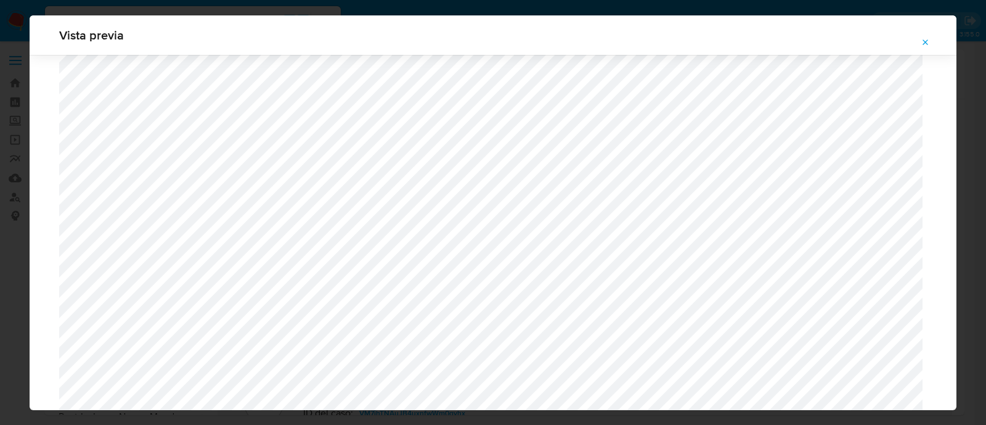
scroll to position [746, 0]
click at [302, 15] on div "Vista previa" at bounding box center [493, 34] width 927 height 39
drag, startPoint x: 923, startPoint y: 49, endPoint x: 901, endPoint y: 39, distance: 23.7
click at [923, 47] on span "Attachment preview" at bounding box center [926, 42] width 10 height 17
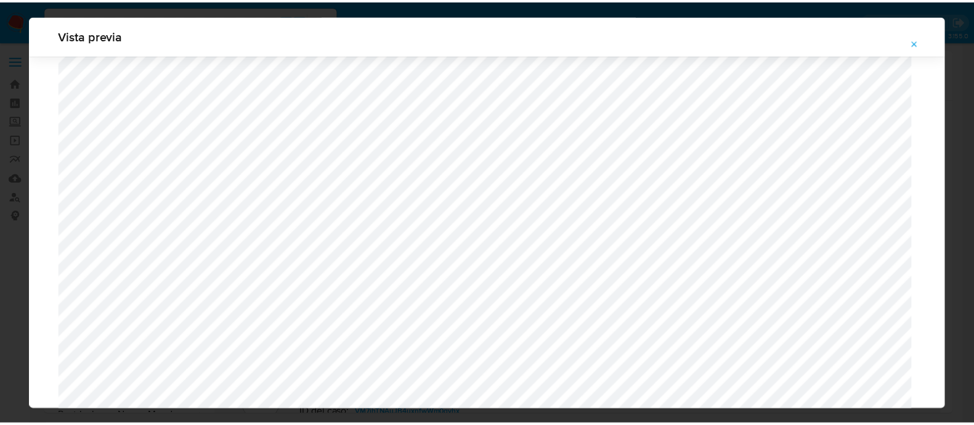
scroll to position [39, 0]
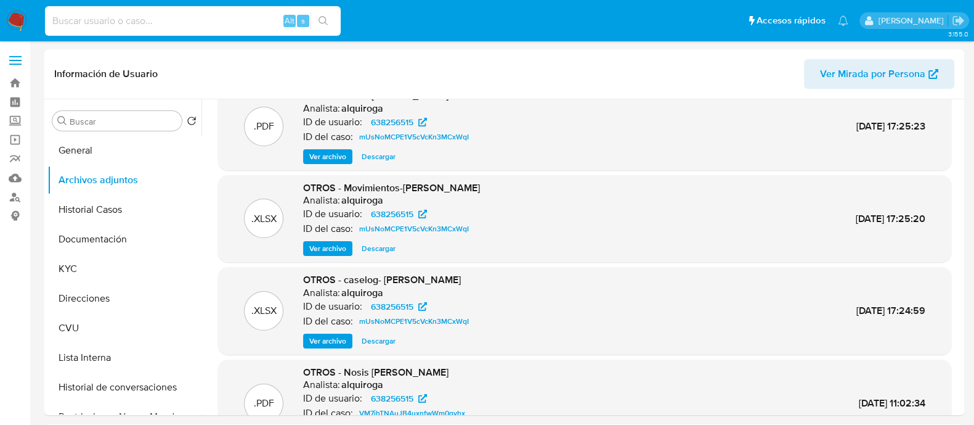
click at [189, 19] on input at bounding box center [193, 21] width 296 height 16
paste input "2638348447"
type input "2638348447"
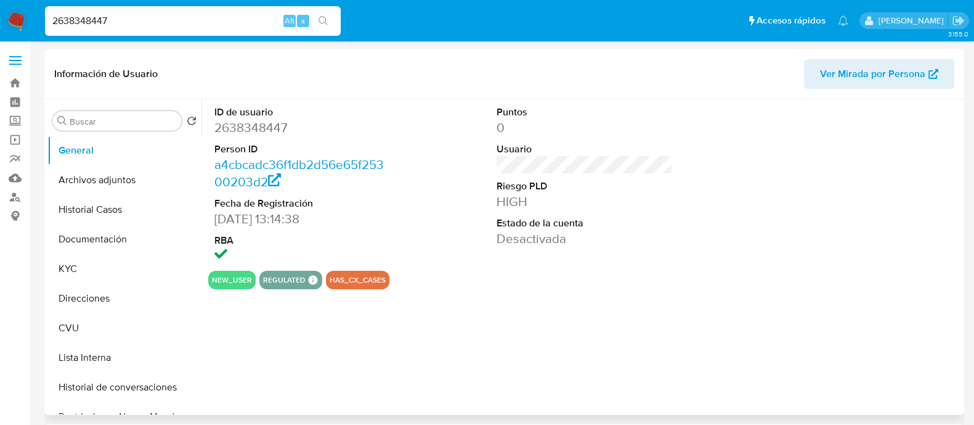
select select "10"
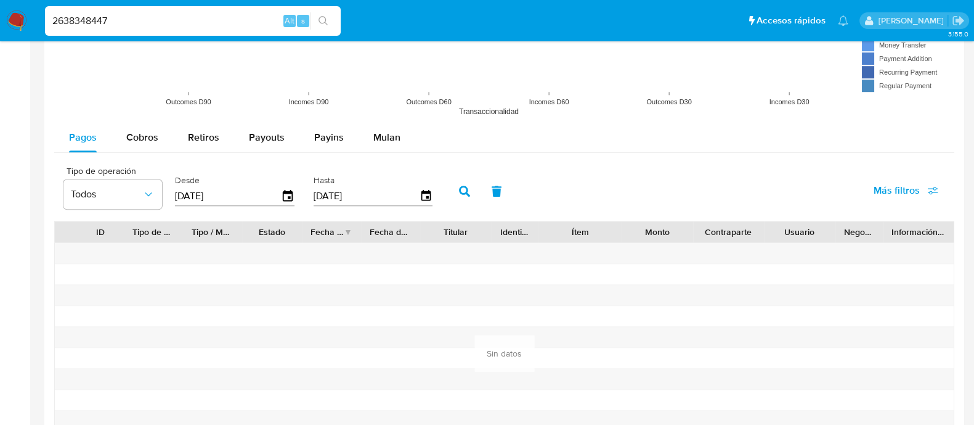
scroll to position [1420, 0]
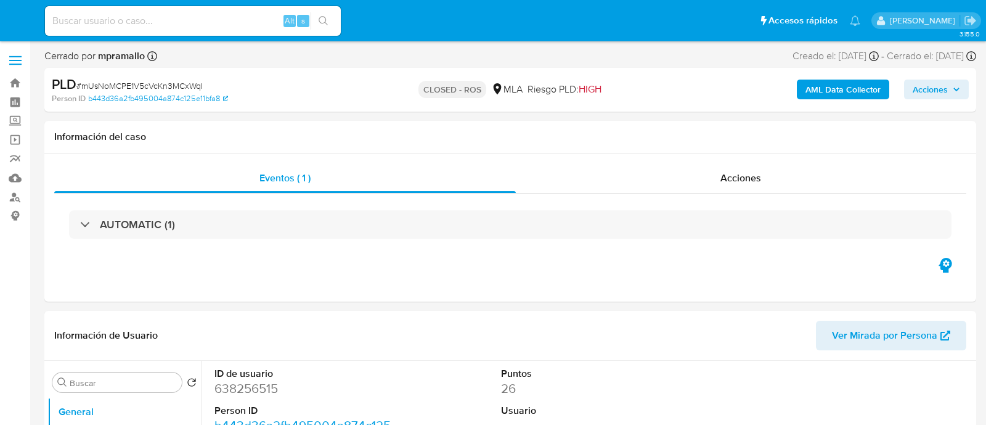
select select "10"
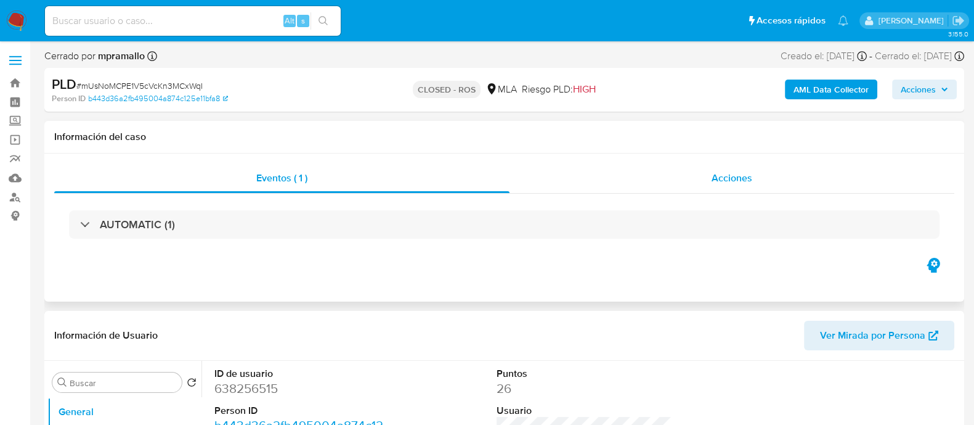
click at [704, 171] on div "Acciones" at bounding box center [732, 178] width 445 height 30
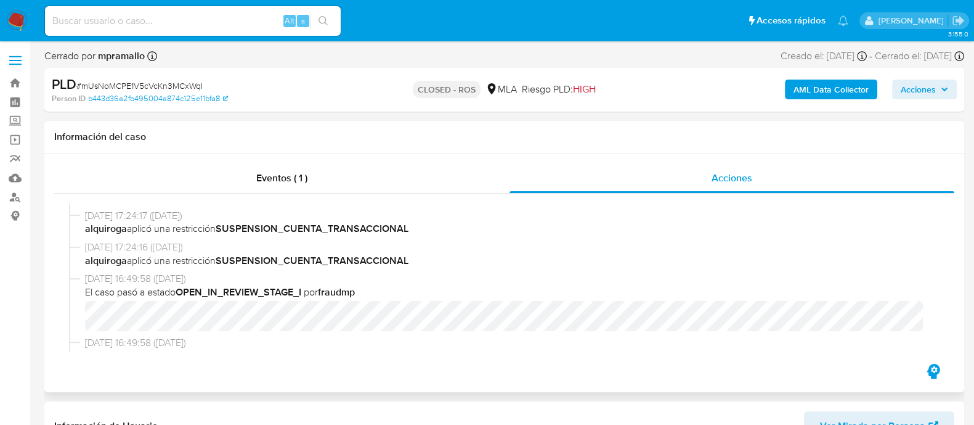
scroll to position [385, 0]
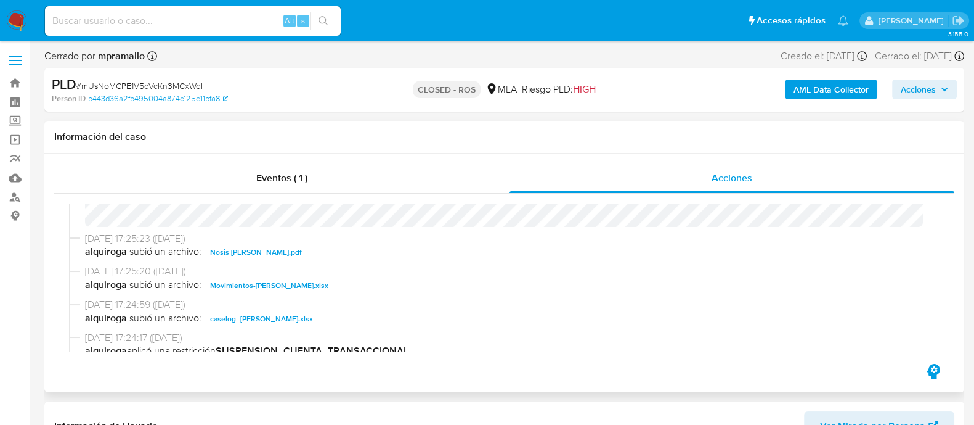
click at [306, 316] on span "caselog- Marcelo Miguel Borrelli.xlsx" at bounding box center [261, 318] width 103 height 15
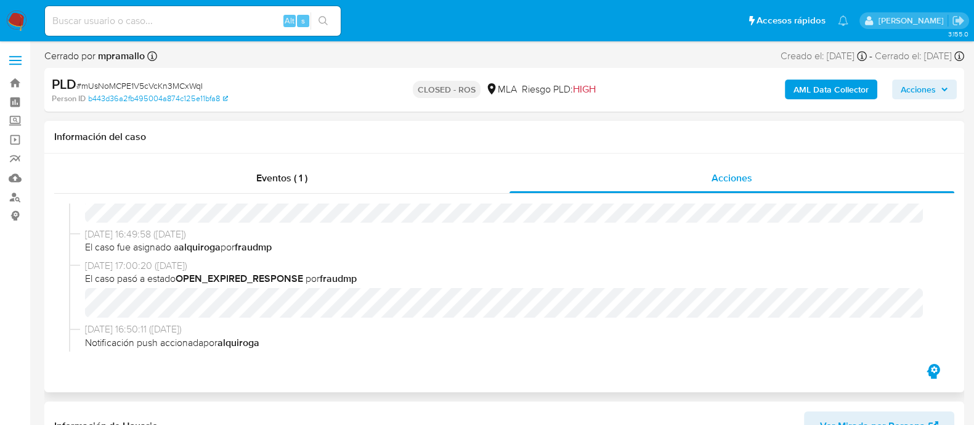
scroll to position [847, 0]
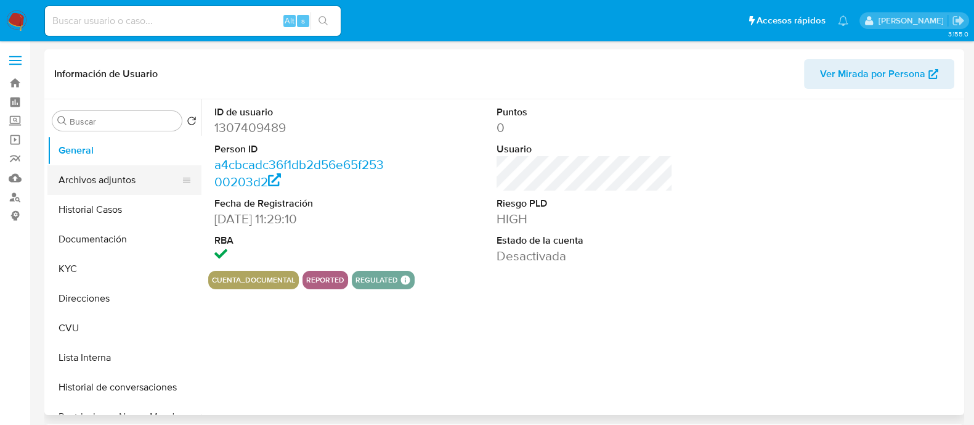
click at [112, 181] on button "Archivos adjuntos" at bounding box center [119, 180] width 144 height 30
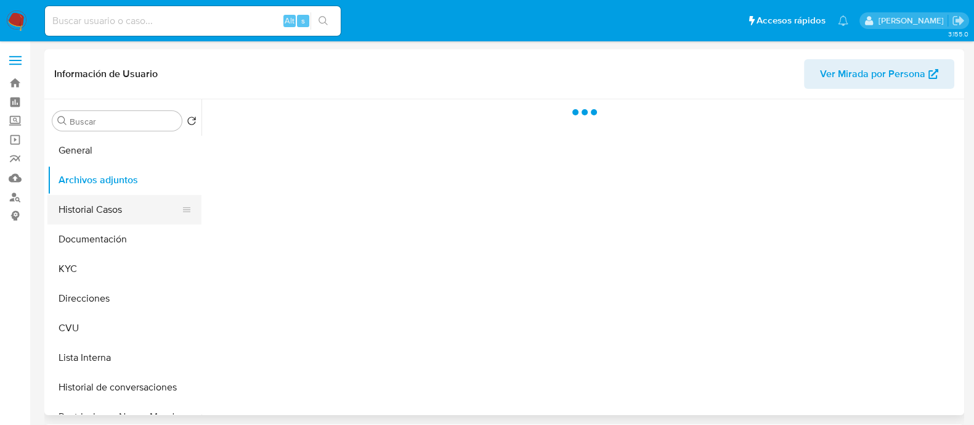
select select "10"
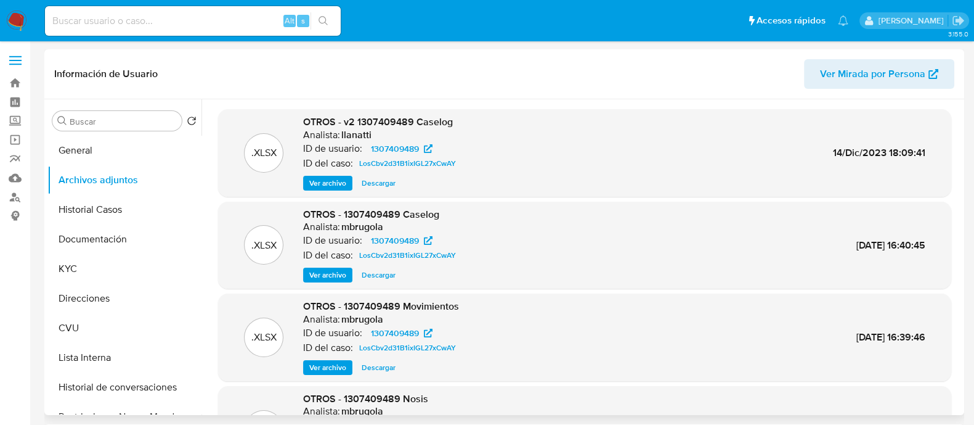
click at [318, 183] on span "Ver archivo" at bounding box center [327, 183] width 37 height 12
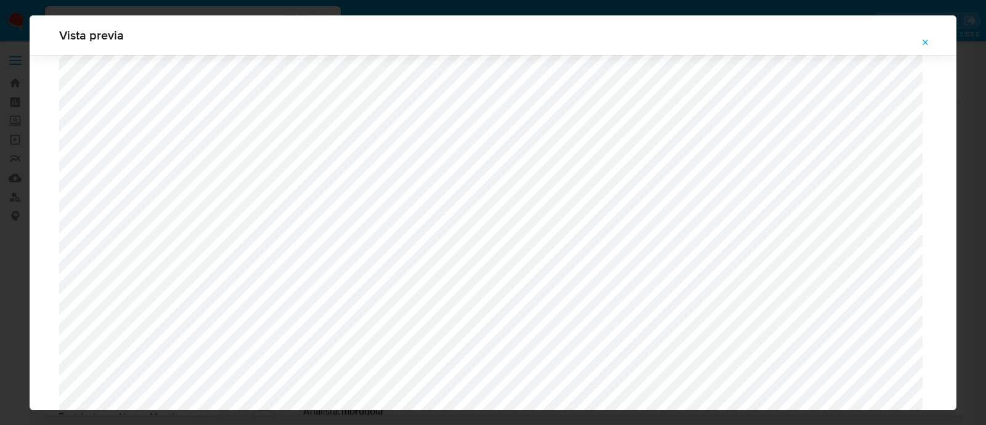
scroll to position [1130, 0]
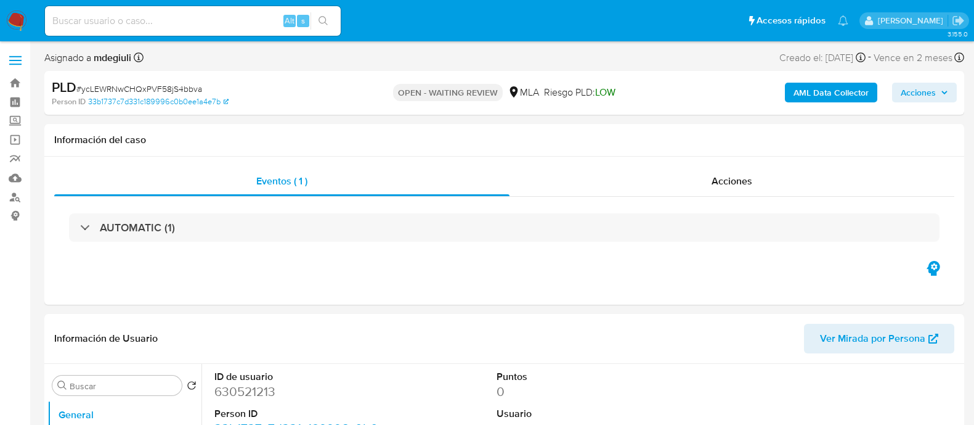
select select "10"
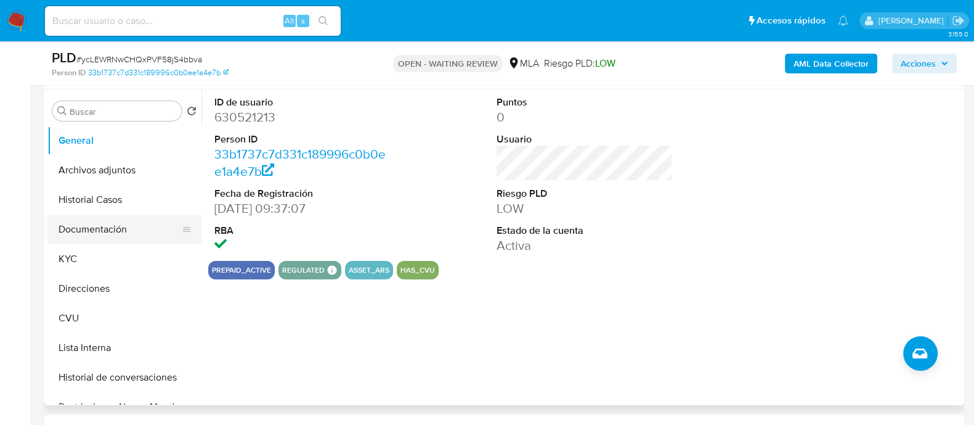
scroll to position [231, 0]
click at [57, 256] on button "KYC" at bounding box center [119, 258] width 144 height 30
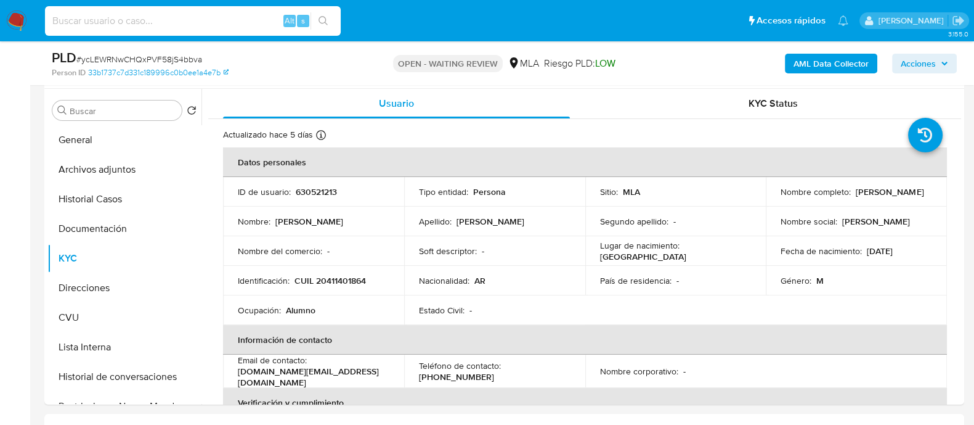
click at [117, 17] on input at bounding box center [193, 21] width 296 height 16
paste input "3C0ieUDFzkUhvHAigbuBQKJT"
type input "3C0ieUDFzkUhvHAigbuBQKJT"
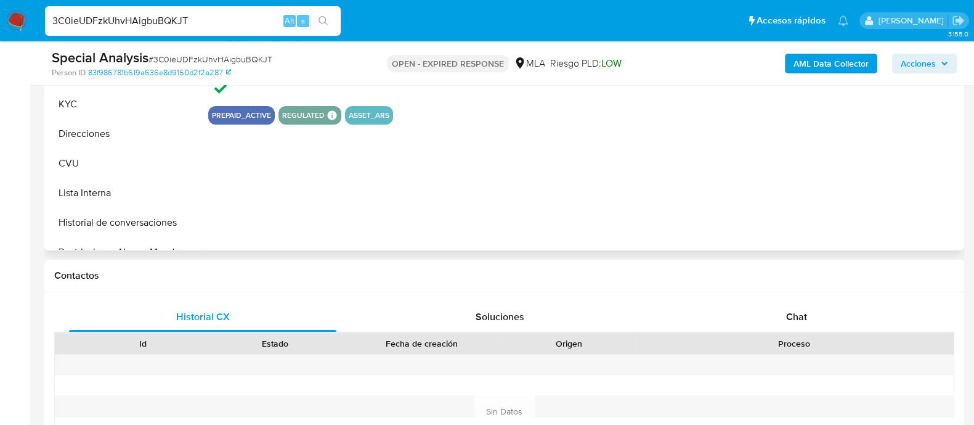
select select "10"
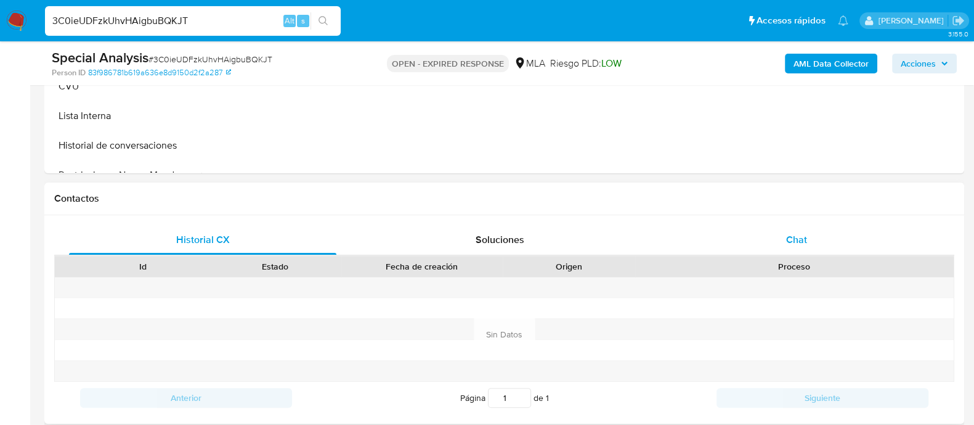
drag, startPoint x: 711, startPoint y: 235, endPoint x: 706, endPoint y: 226, distance: 10.8
click at [711, 234] on div "Chat" at bounding box center [796, 240] width 267 height 30
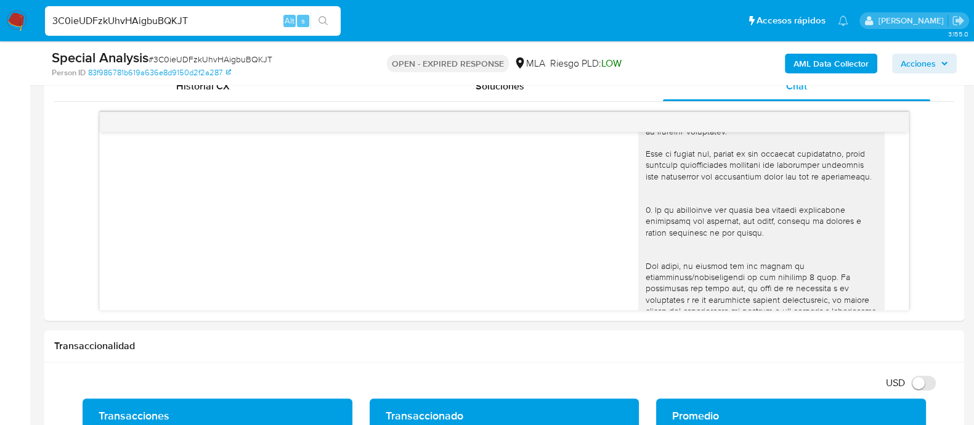
scroll to position [76, 0]
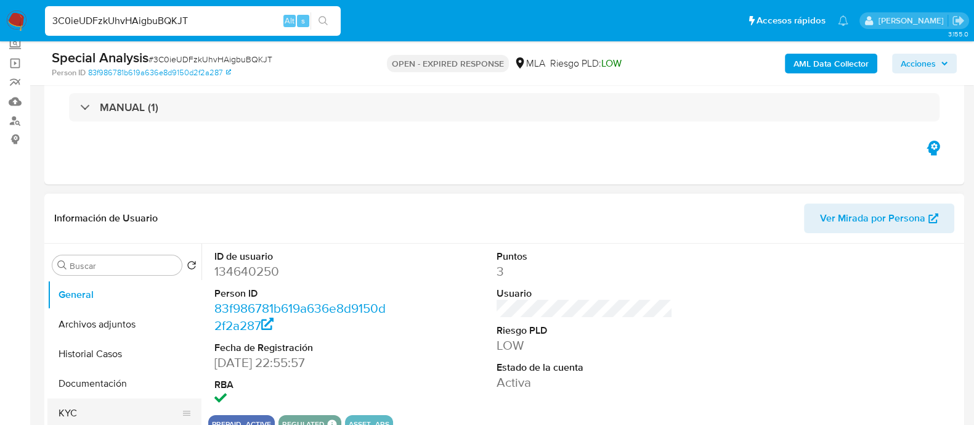
click at [79, 402] on button "KYC" at bounding box center [119, 413] width 144 height 30
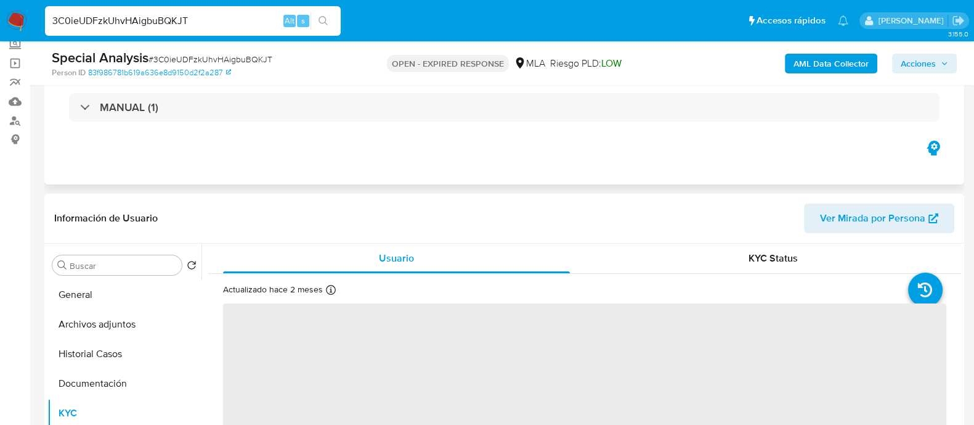
scroll to position [231, 0]
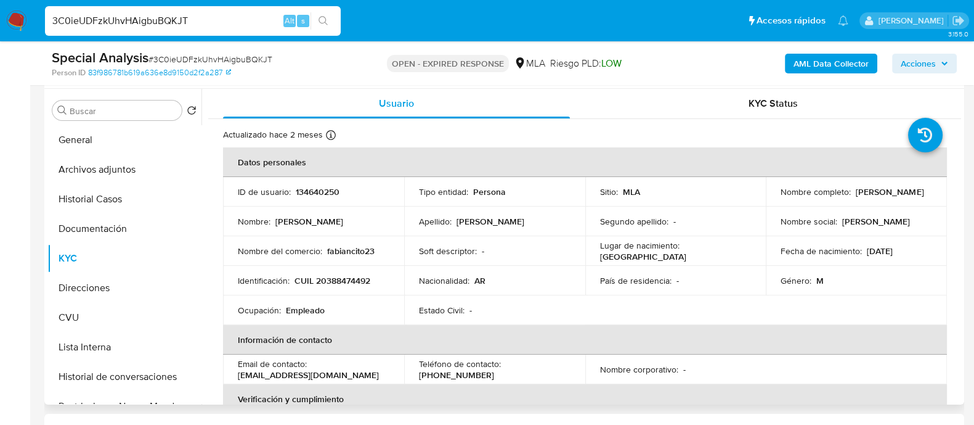
click at [311, 190] on p "134640250" at bounding box center [318, 191] width 44 height 11
copy p "134640250"
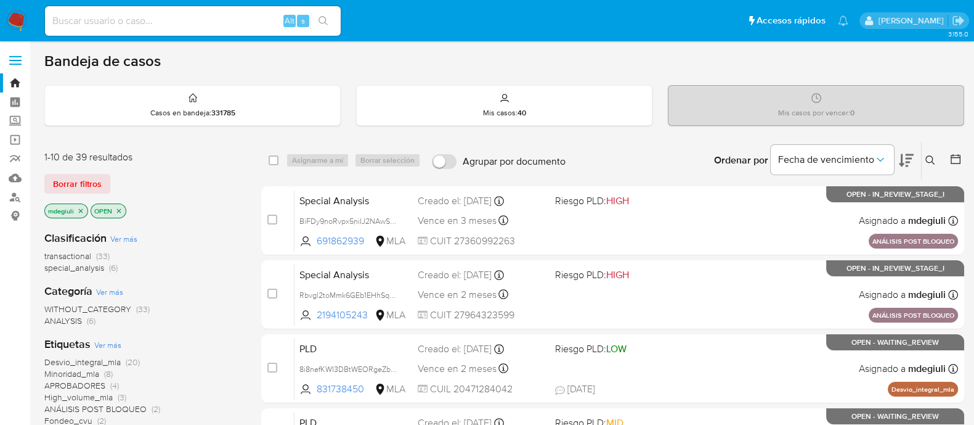
click at [171, 25] on input at bounding box center [193, 21] width 296 height 16
click at [17, 173] on link "Mulan" at bounding box center [73, 177] width 147 height 19
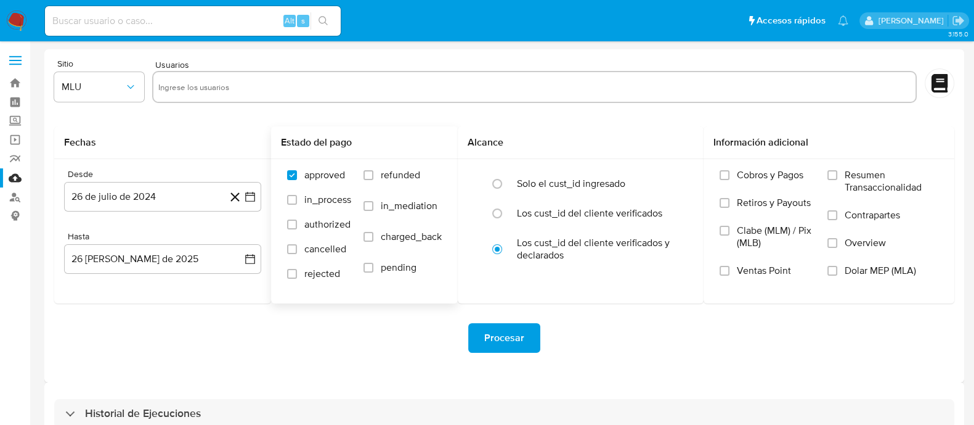
scroll to position [28, 0]
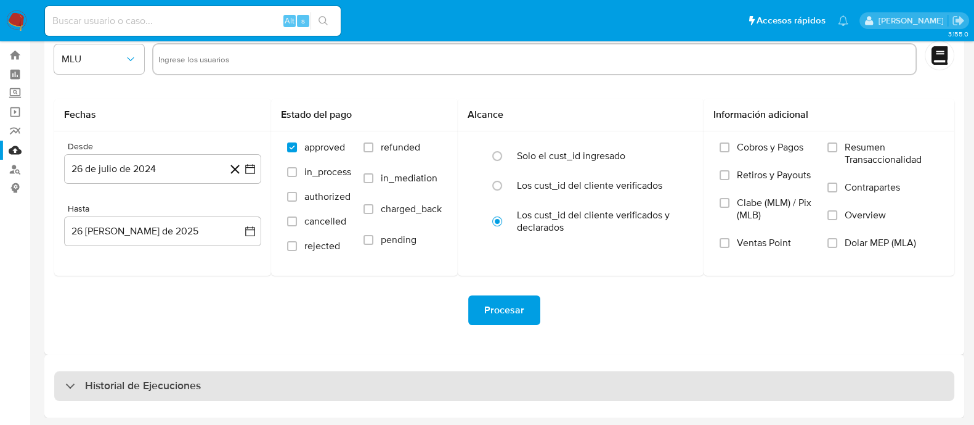
click at [192, 381] on h3 "Historial de Ejecuciones" at bounding box center [143, 385] width 116 height 15
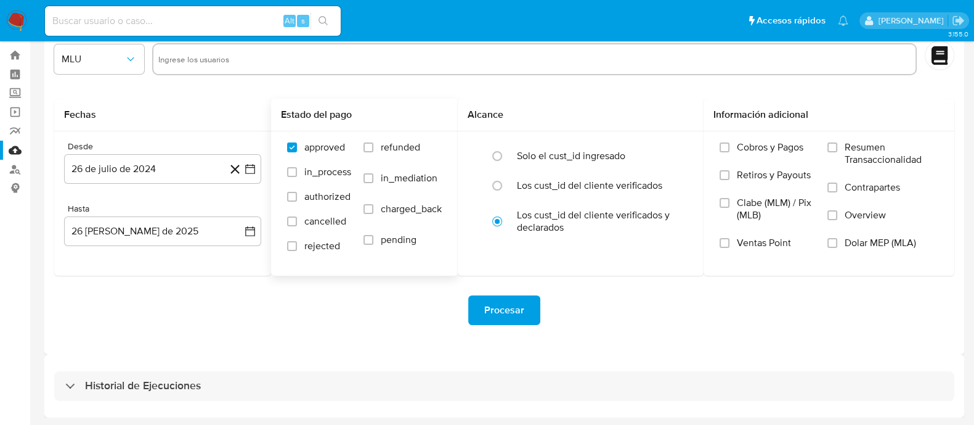
select select "10"
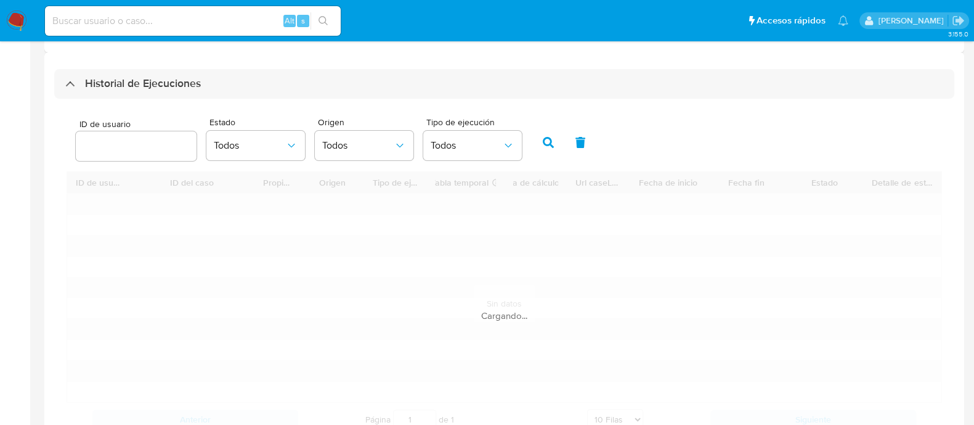
scroll to position [336, 0]
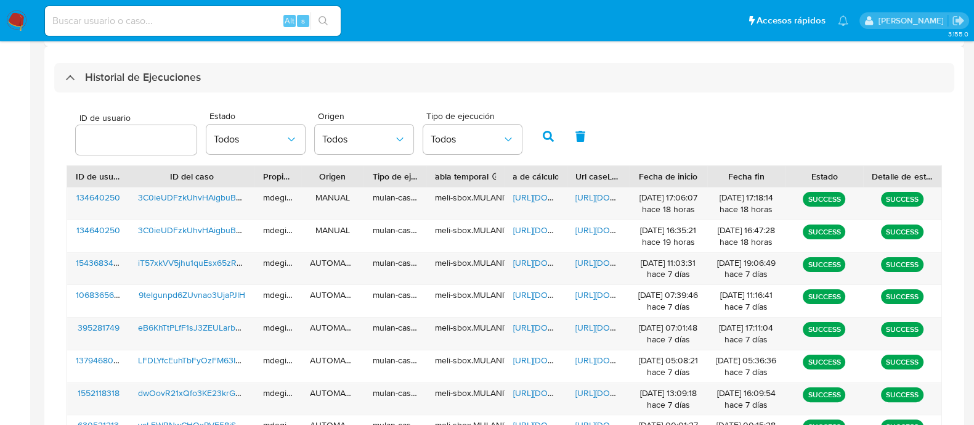
click at [141, 136] on input "number" at bounding box center [136, 140] width 121 height 16
type input "134640250"
click at [544, 134] on icon "button" at bounding box center [548, 136] width 11 height 11
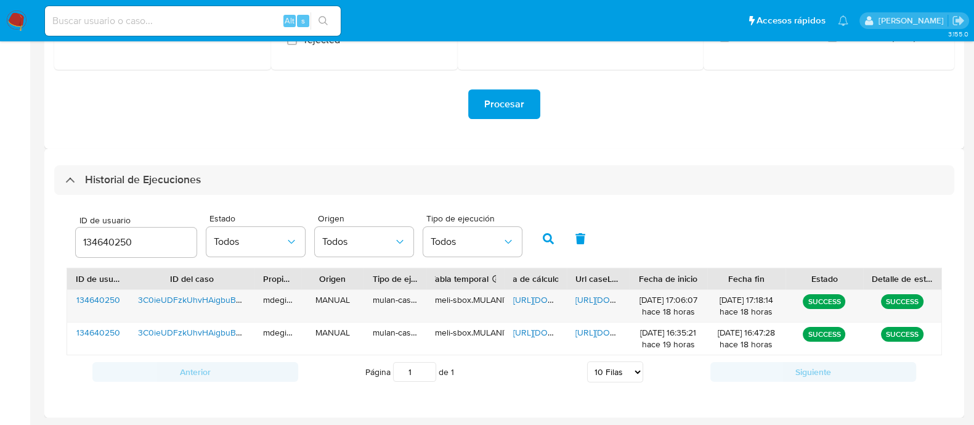
scroll to position [232, 0]
